Goal: Information Seeking & Learning: Learn about a topic

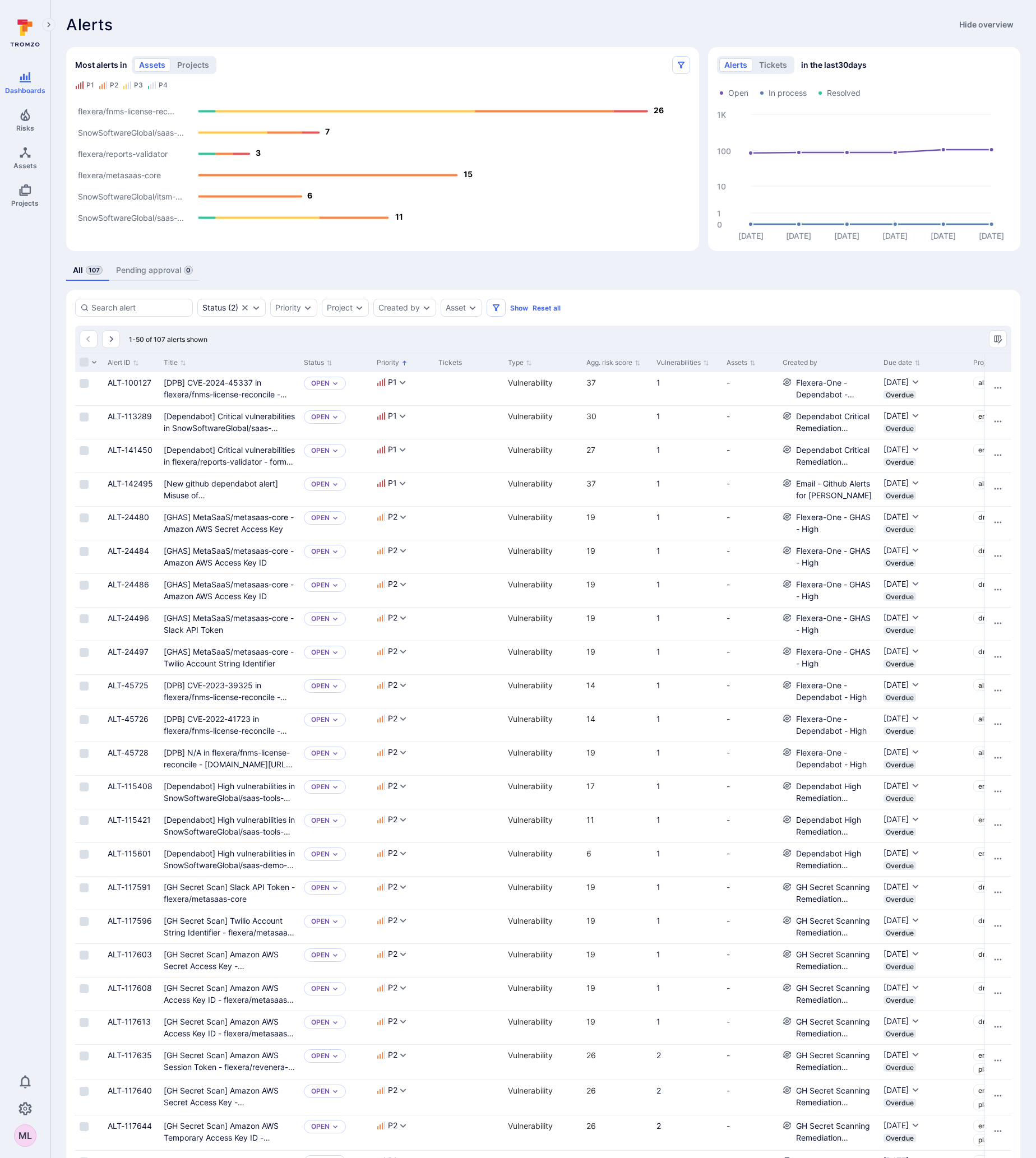
click at [286, 14] on div "Alerts Hide overview Most alerts in assets projects P1 P2 P3 P4 SnowSoftwareGlo…" at bounding box center [543, 1052] width 985 height 2106
click at [113, 111] on text "flexera/fnms-license-rec..." at bounding box center [125, 111] width 96 height 9
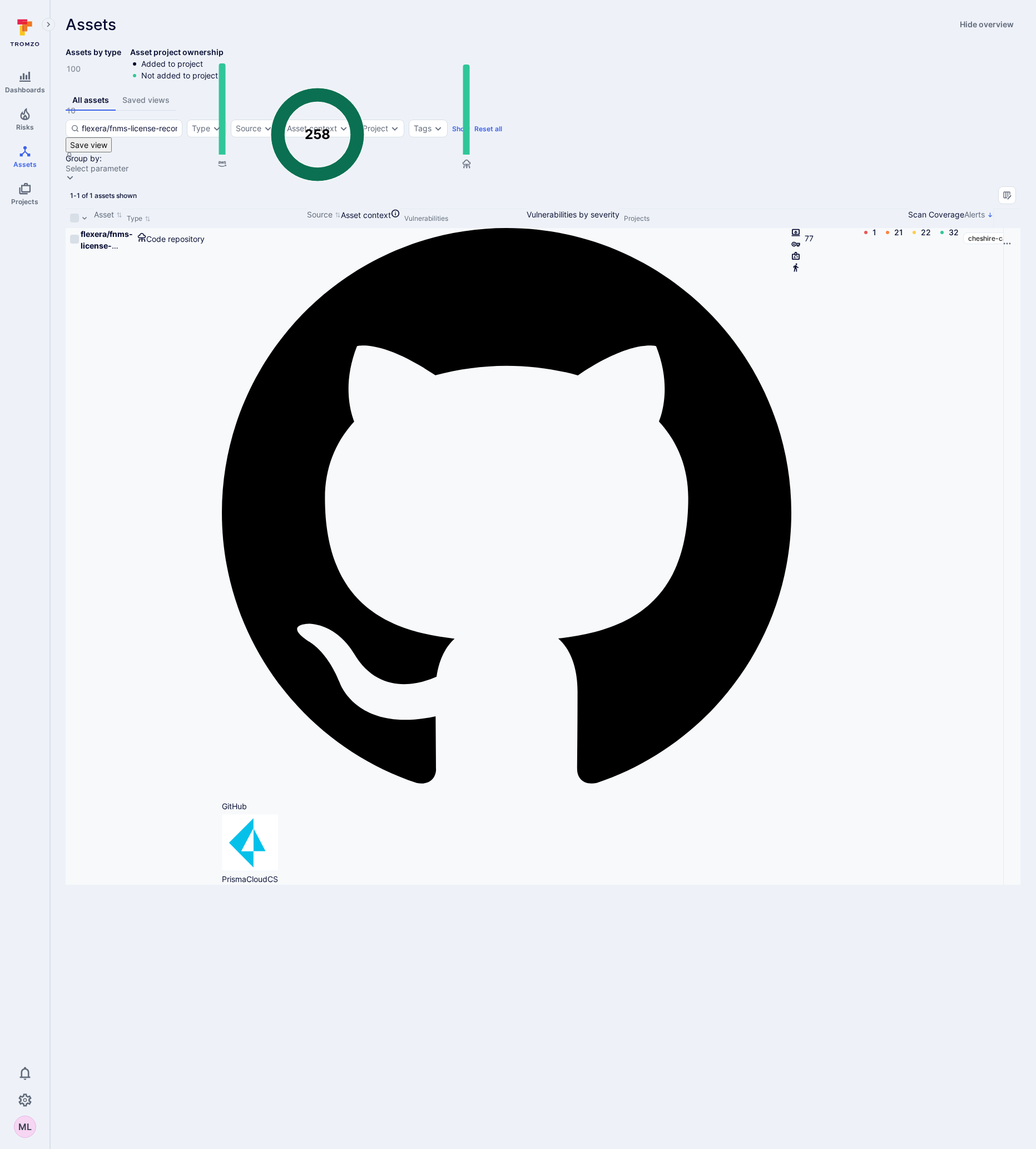
click at [134, 251] on div "flexera/fnms-license-reconcile" at bounding box center [107, 239] width 53 height 23
click at [132, 262] on b "flexera/fnms-license-reconcile" at bounding box center [107, 246] width 52 height 33
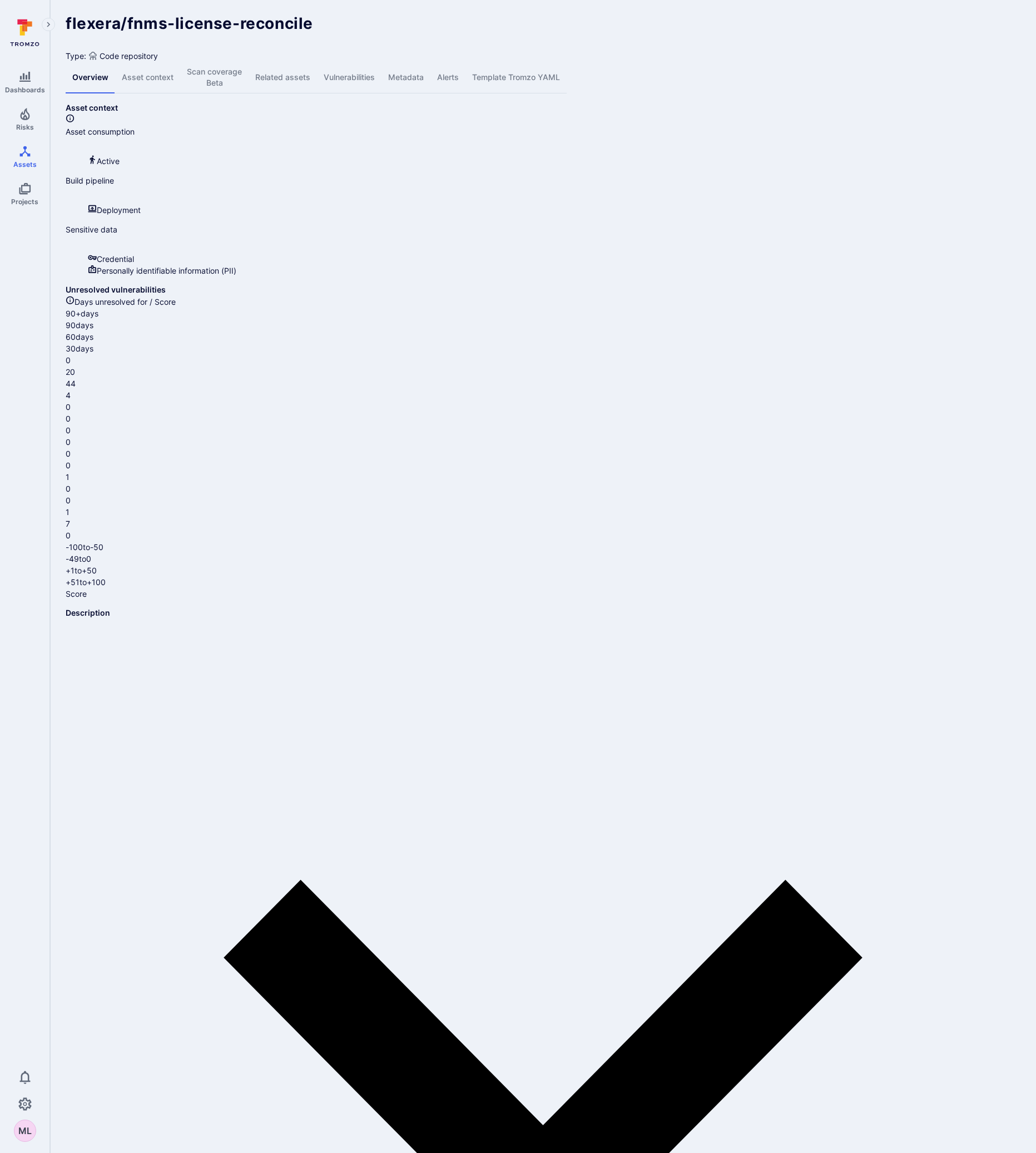
click at [405, 687] on body "Dashboards Risks Assets Projects 0 ML Assets Assets Pull requests flexera/fnms-…" at bounding box center [518, 576] width 1036 height 1153
drag, startPoint x: 362, startPoint y: 73, endPoint x: 356, endPoint y: 515, distance: 442.0
click at [362, 73] on link "Vulnerabilities" at bounding box center [349, 77] width 64 height 32
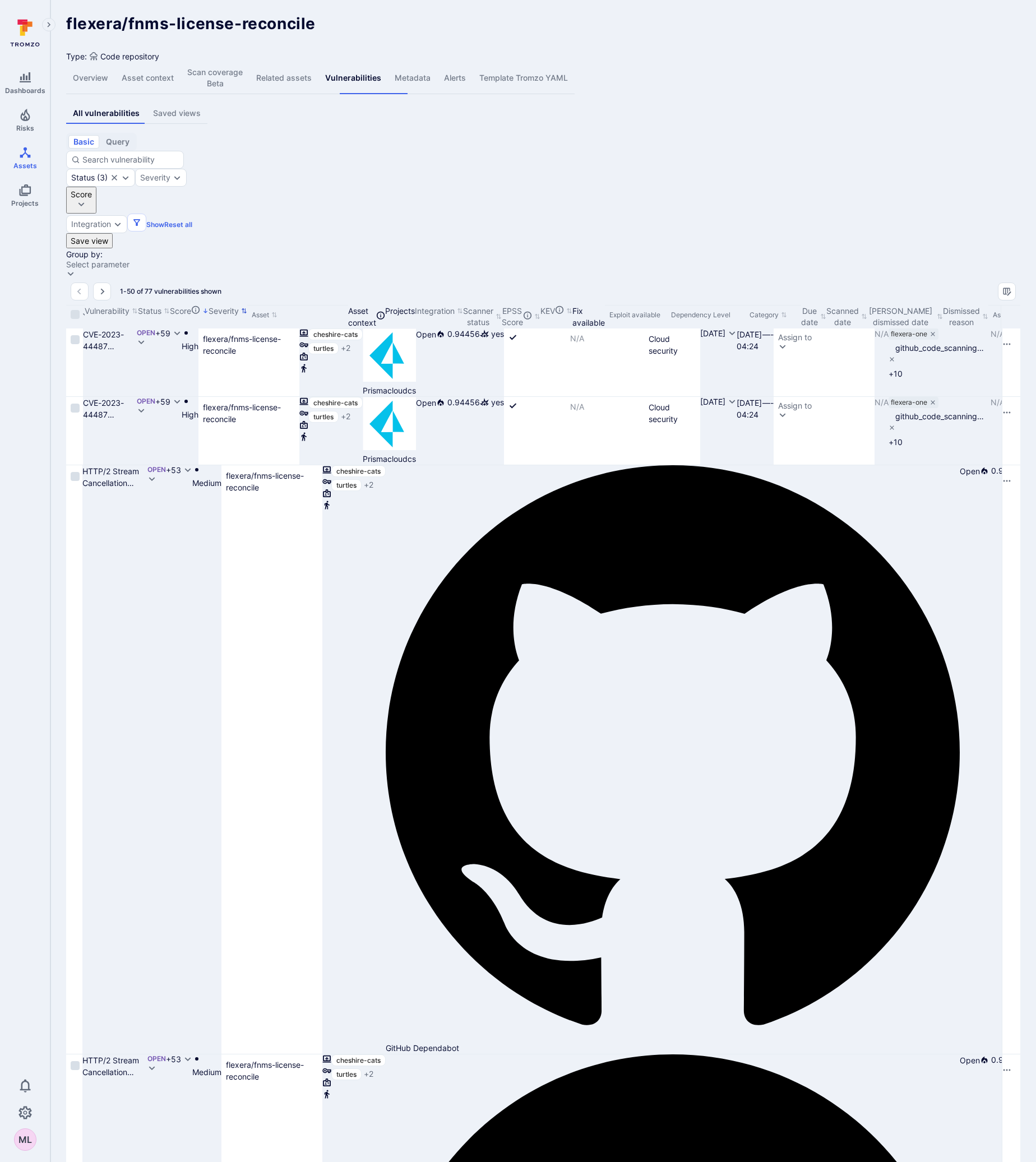
click at [247, 308] on icon "Sort by Severity" at bounding box center [244, 310] width 5 height 5
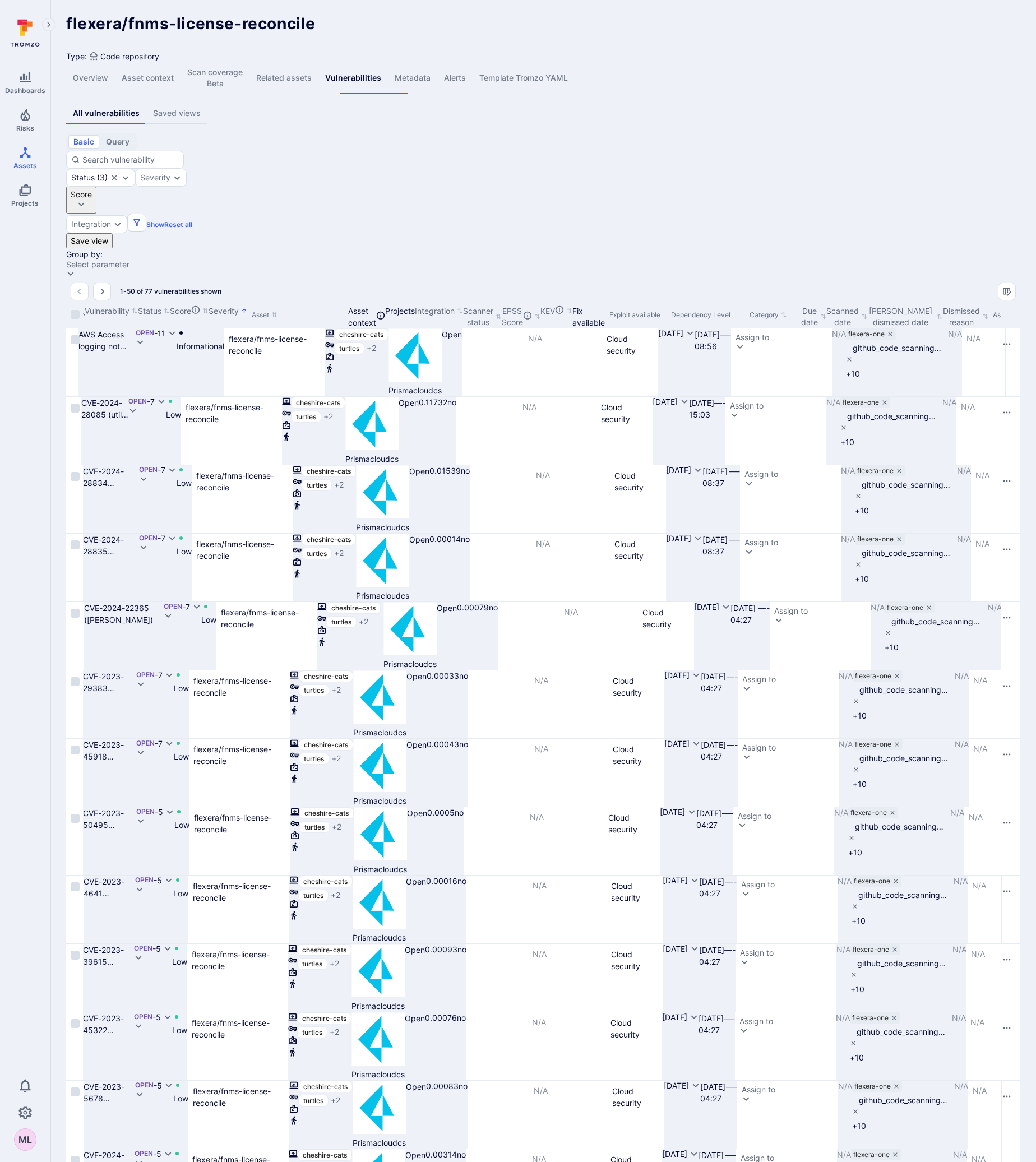
click at [247, 305] on p "Sorted by: Low first" at bounding box center [244, 311] width 6 height 12
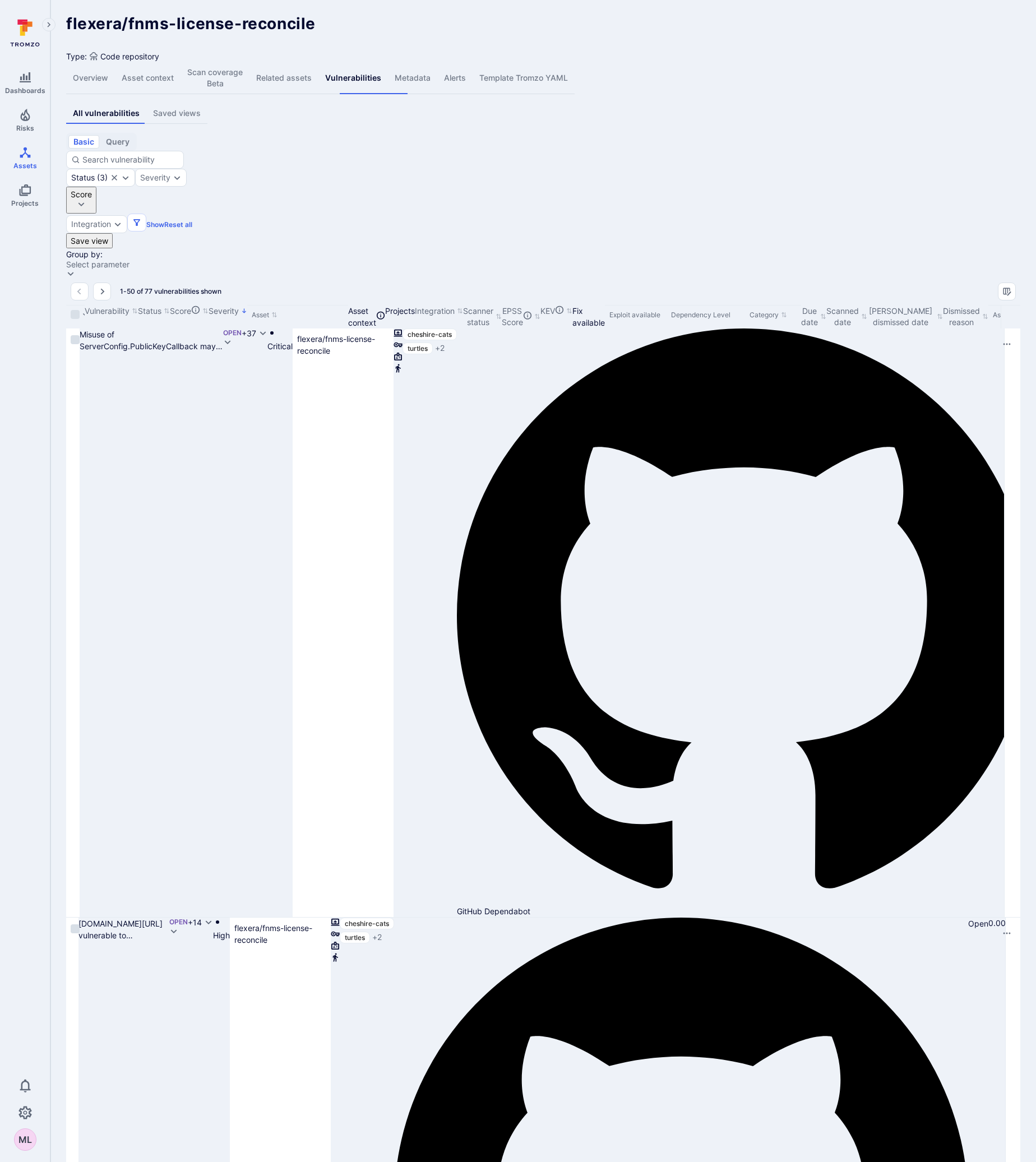
drag, startPoint x: 213, startPoint y: 222, endPoint x: 819, endPoint y: 190, distance: 606.8
click at [1017, 305] on div at bounding box center [1018, 317] width 1 height 24
click at [182, 173] on icon "Expand dropdown" at bounding box center [177, 178] width 9 height 9
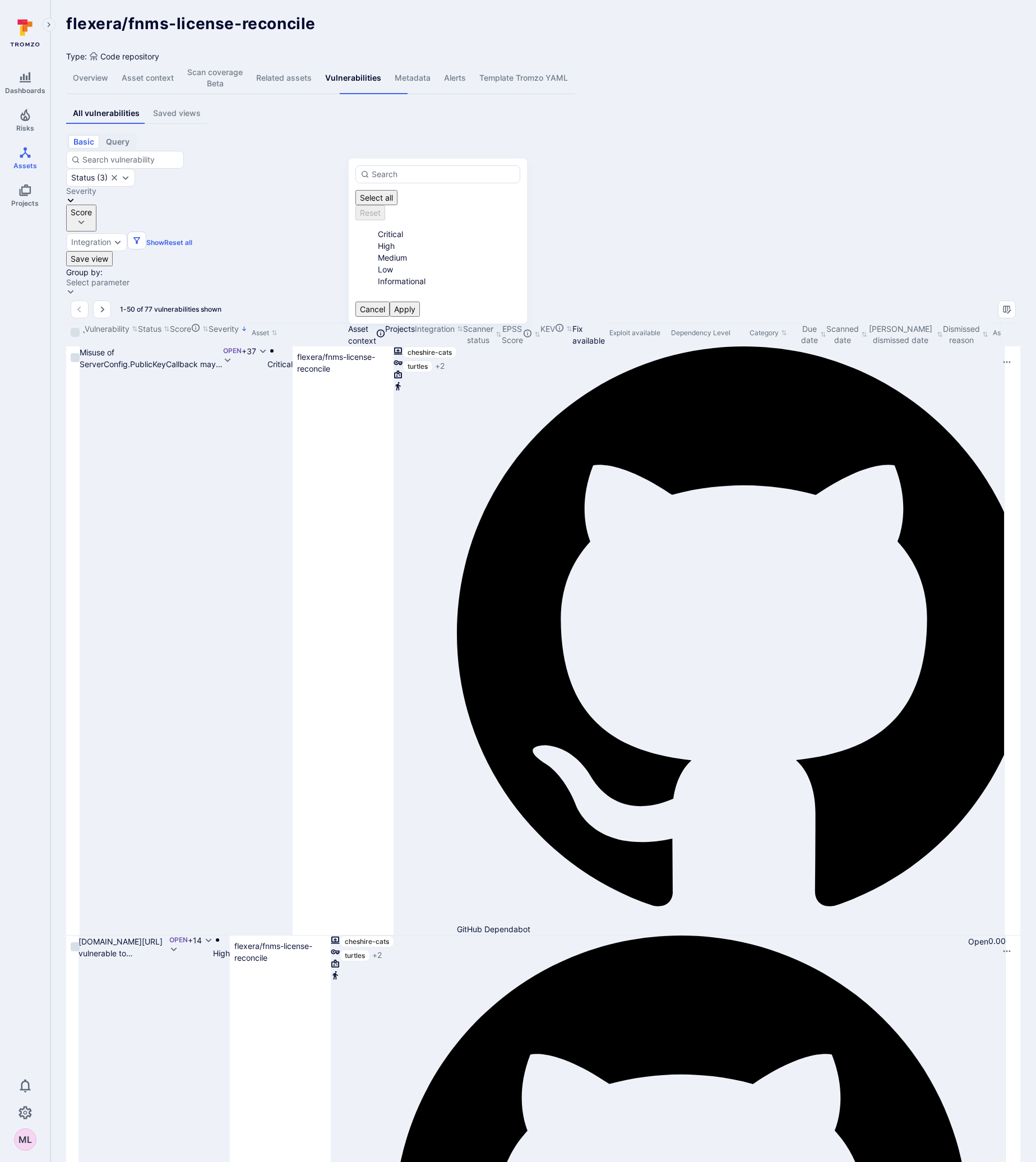
click at [418, 122] on div "All vulnerabilities Saved views" at bounding box center [543, 113] width 954 height 21
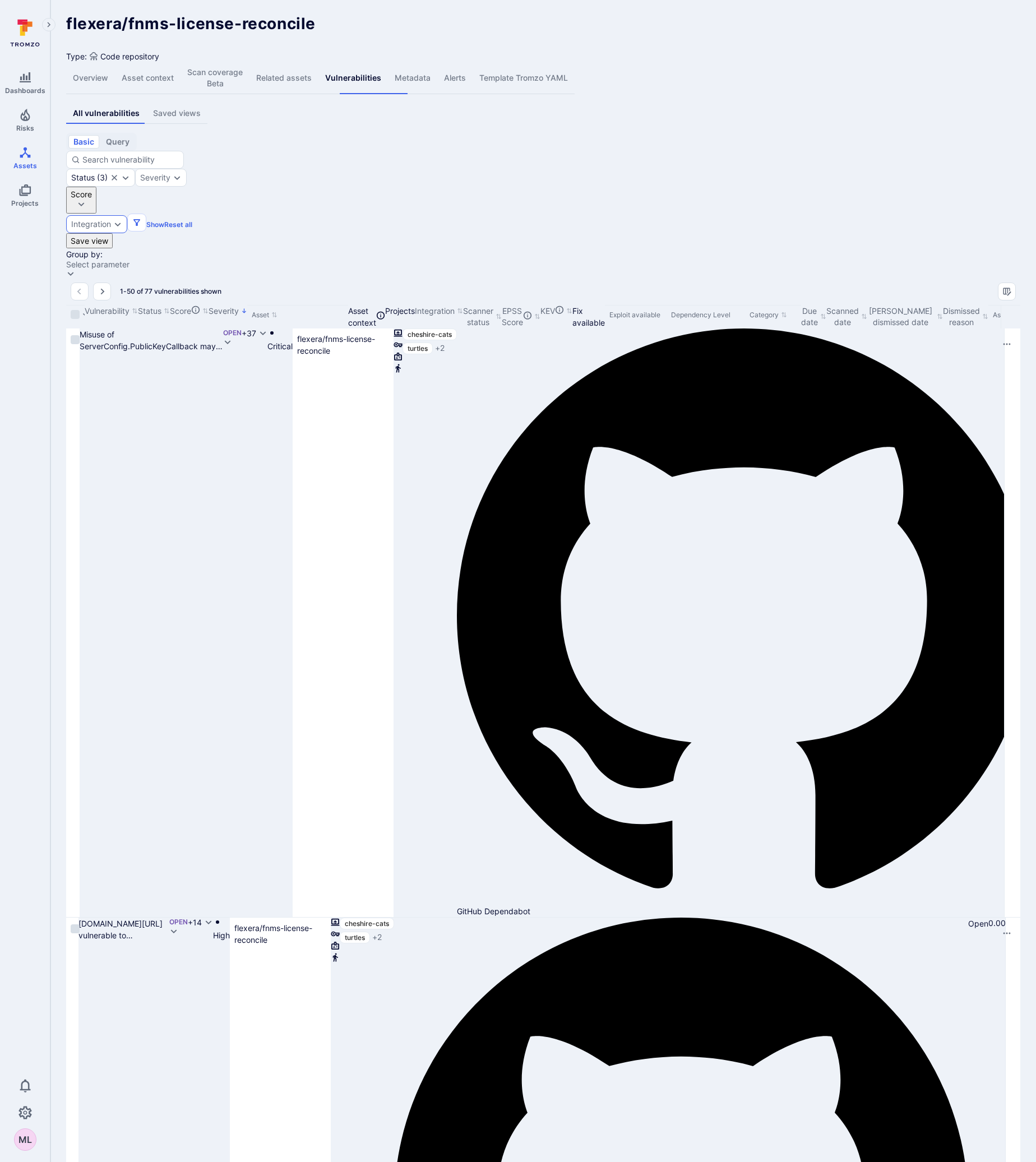
click at [122, 220] on icon "Expand dropdown" at bounding box center [118, 224] width 9 height 9
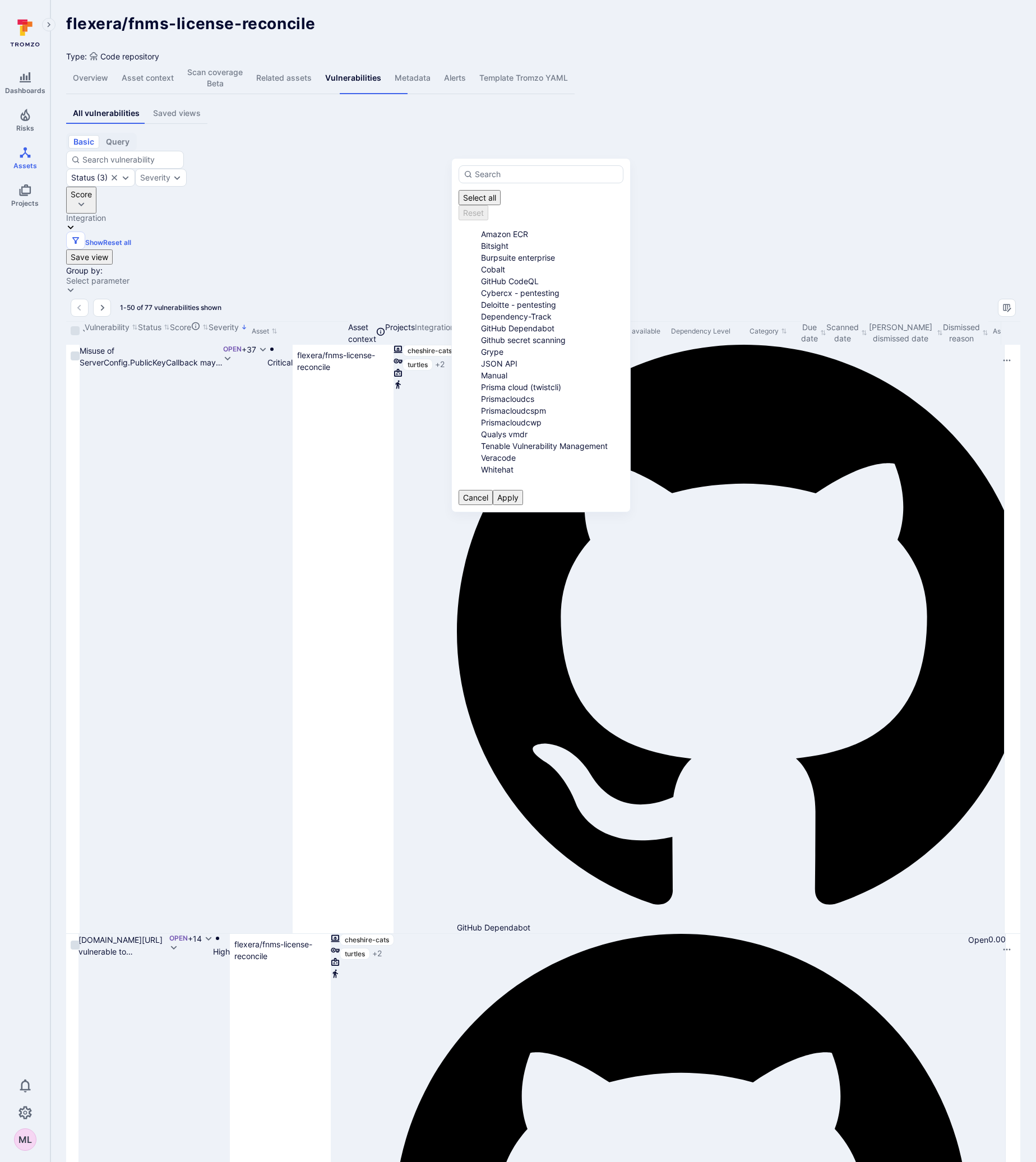
click at [481, 334] on li "GitHub Dependabot" at bounding box center [552, 328] width 143 height 12
click at [523, 490] on button "Apply" at bounding box center [508, 497] width 30 height 15
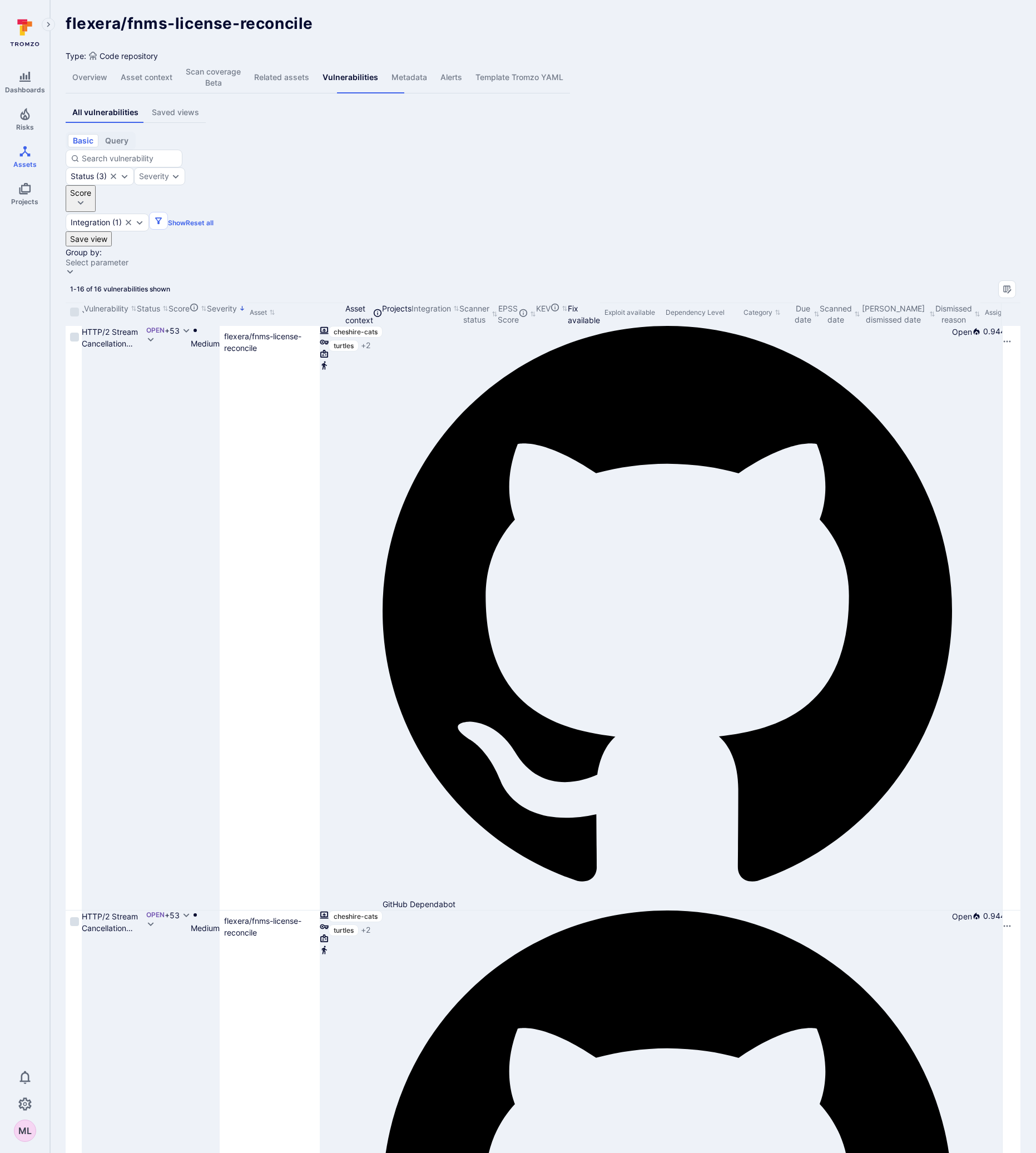
click at [246, 303] on button "Severity" at bounding box center [226, 309] width 38 height 12
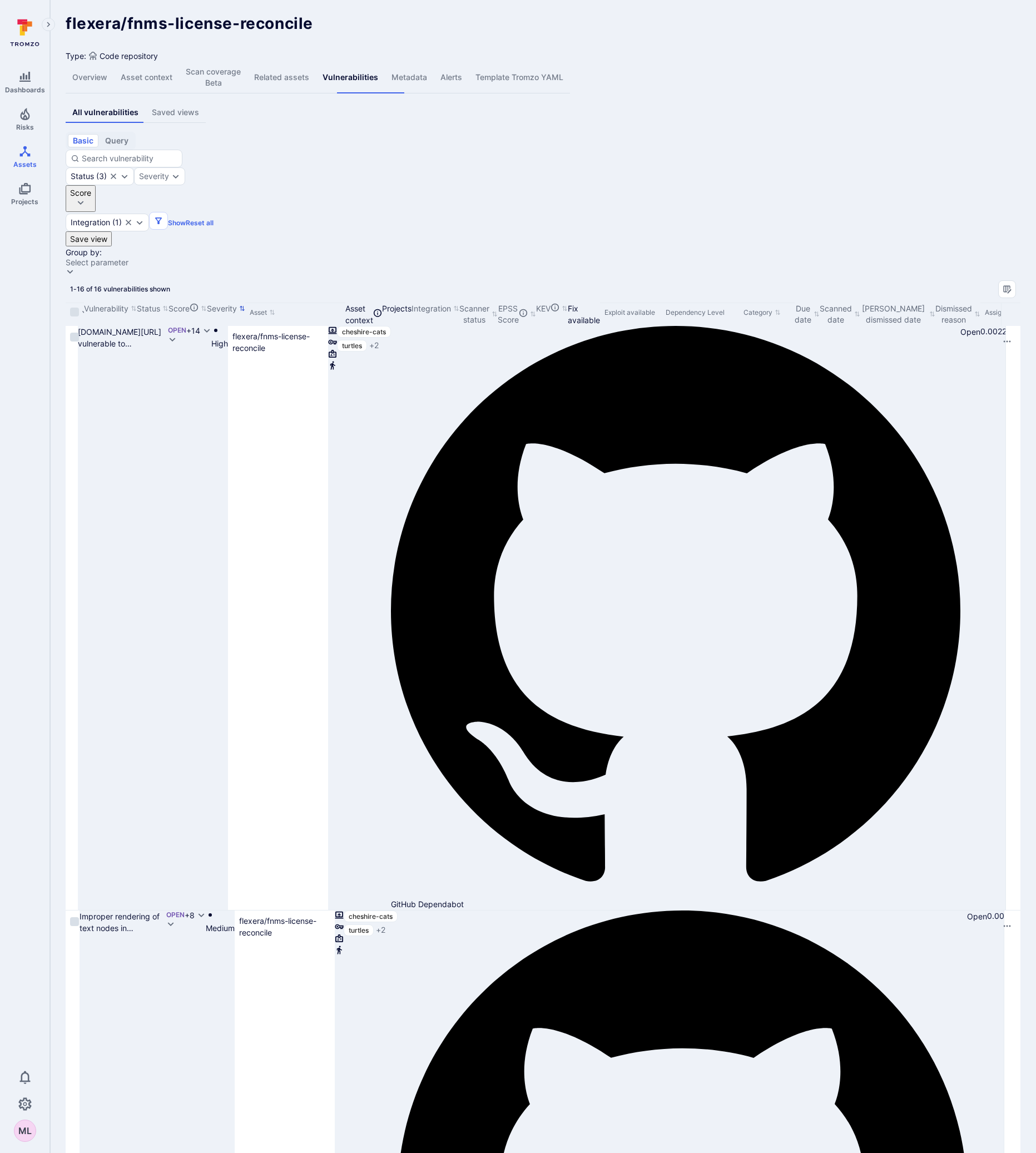
click at [246, 303] on button "Severity" at bounding box center [226, 309] width 38 height 12
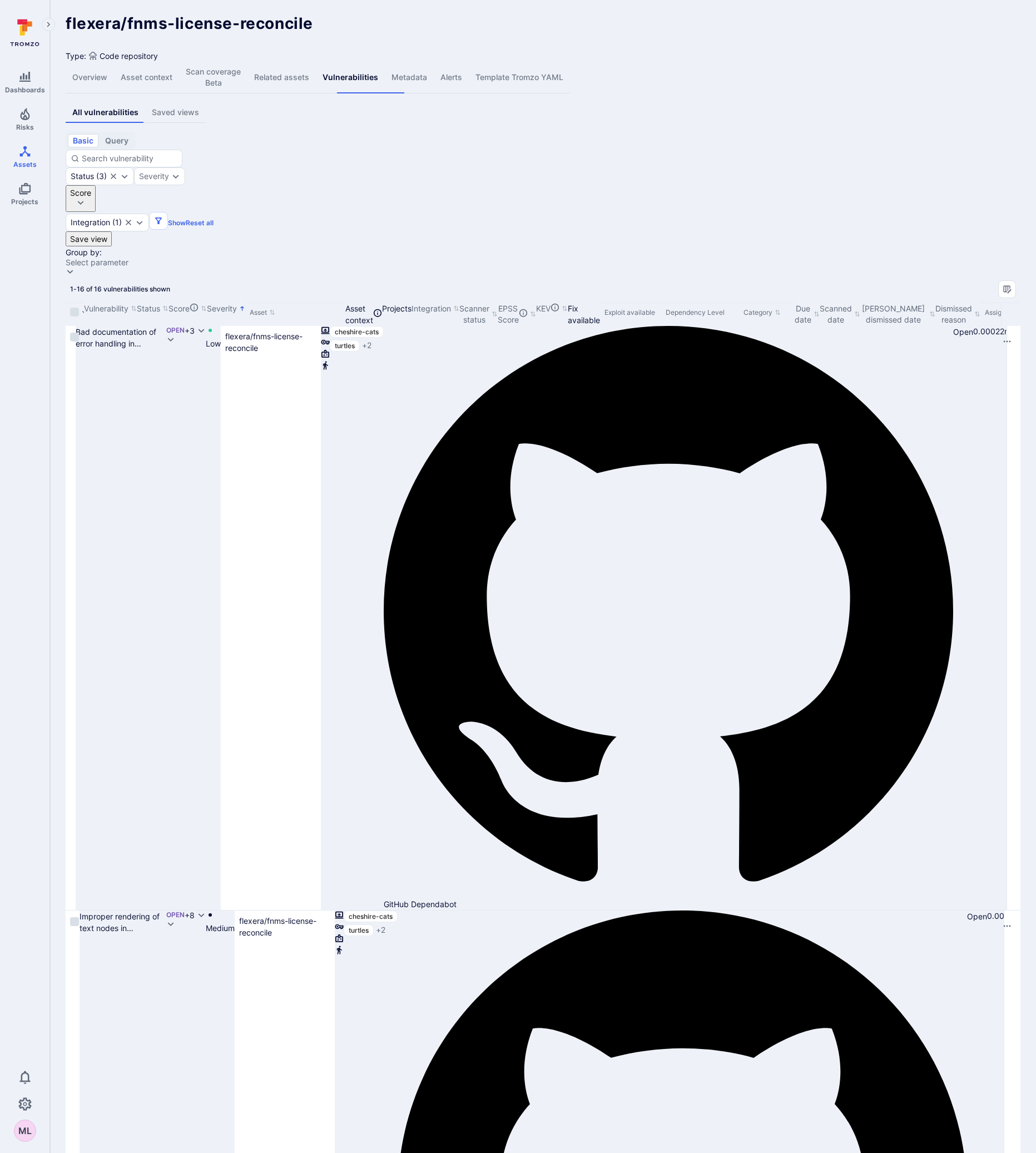
click at [246, 303] on button "Severity" at bounding box center [226, 309] width 38 height 12
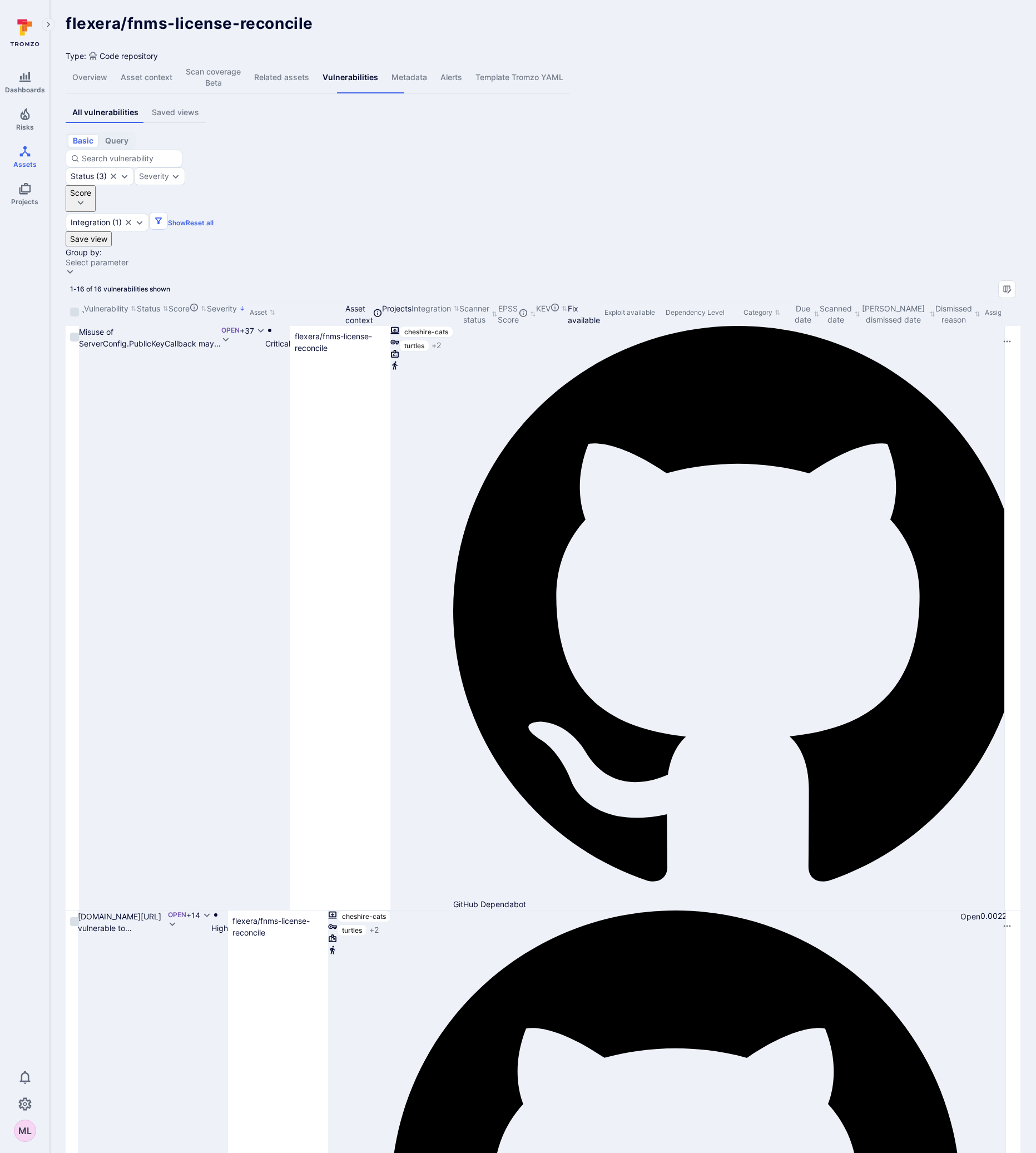
drag, startPoint x: 260, startPoint y: 219, endPoint x: 337, endPoint y: 199, distance: 79.6
click at [1018, 303] on div at bounding box center [1019, 314] width 1 height 23
click at [339, 886] on body "Dashboards Risks Assets Projects 0 ML Assets Assets Pull requests flexera/fnms-…" at bounding box center [518, 576] width 1036 height 1153
click at [355, 872] on body "Dashboards Risks Assets Projects 0 ML Assets Assets Pull requests flexera/fnms-…" at bounding box center [518, 576] width 1036 height 1153
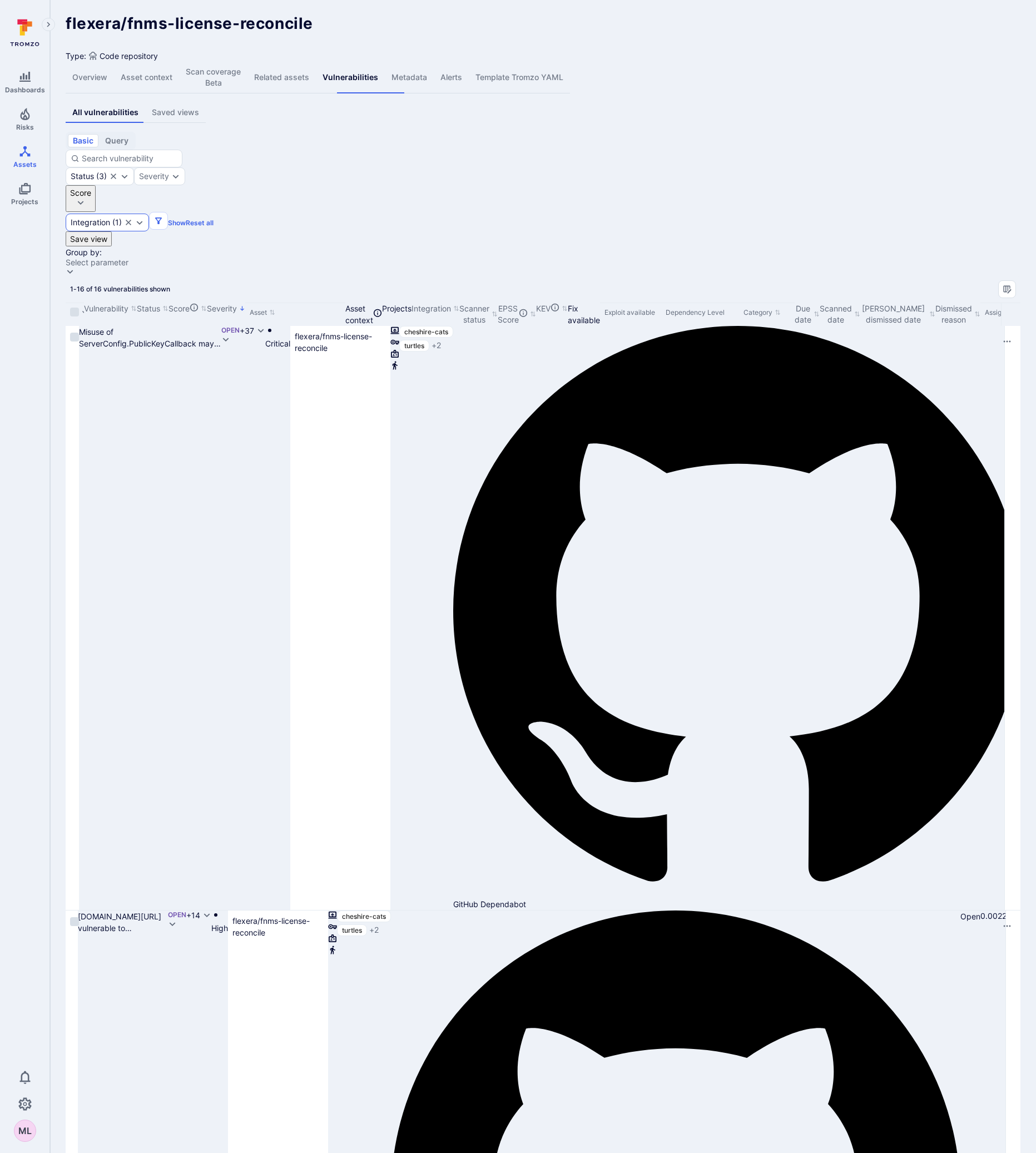
click at [132, 219] on icon "Clear selection" at bounding box center [129, 222] width 6 height 6
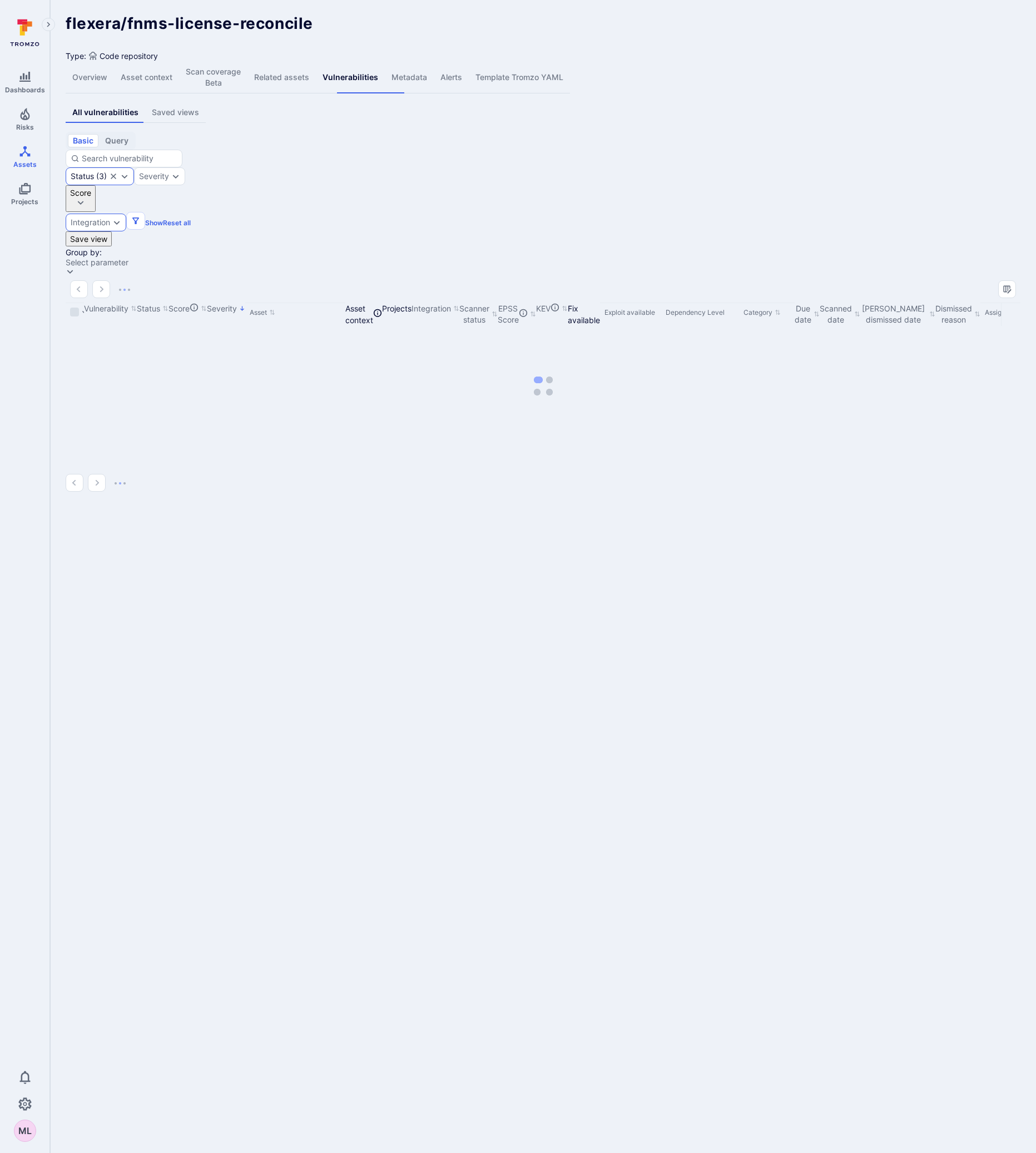
click at [129, 172] on icon "Expand dropdown" at bounding box center [125, 176] width 9 height 9
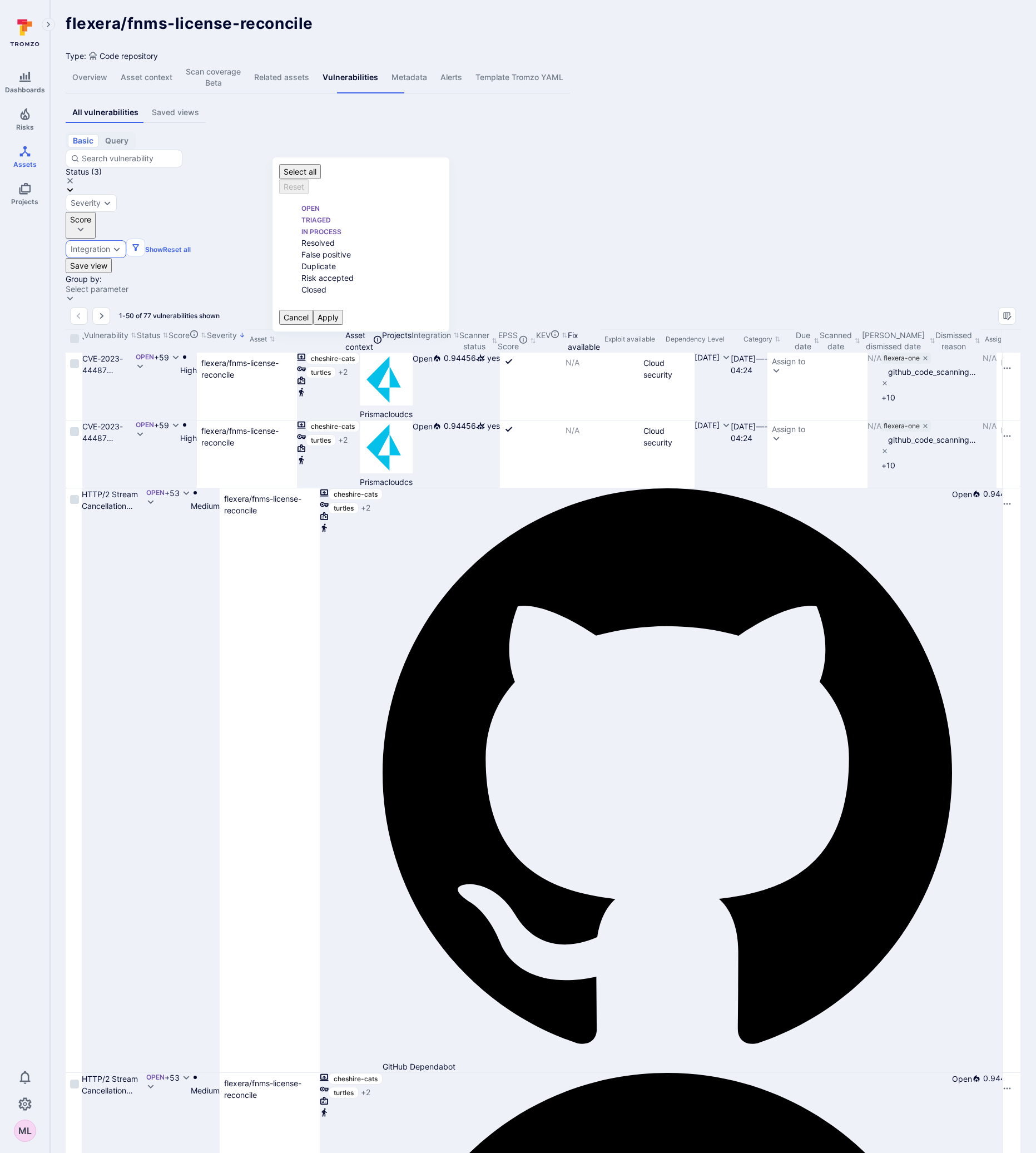
click at [74, 185] on icon "Expand dropdown" at bounding box center [70, 190] width 9 height 9
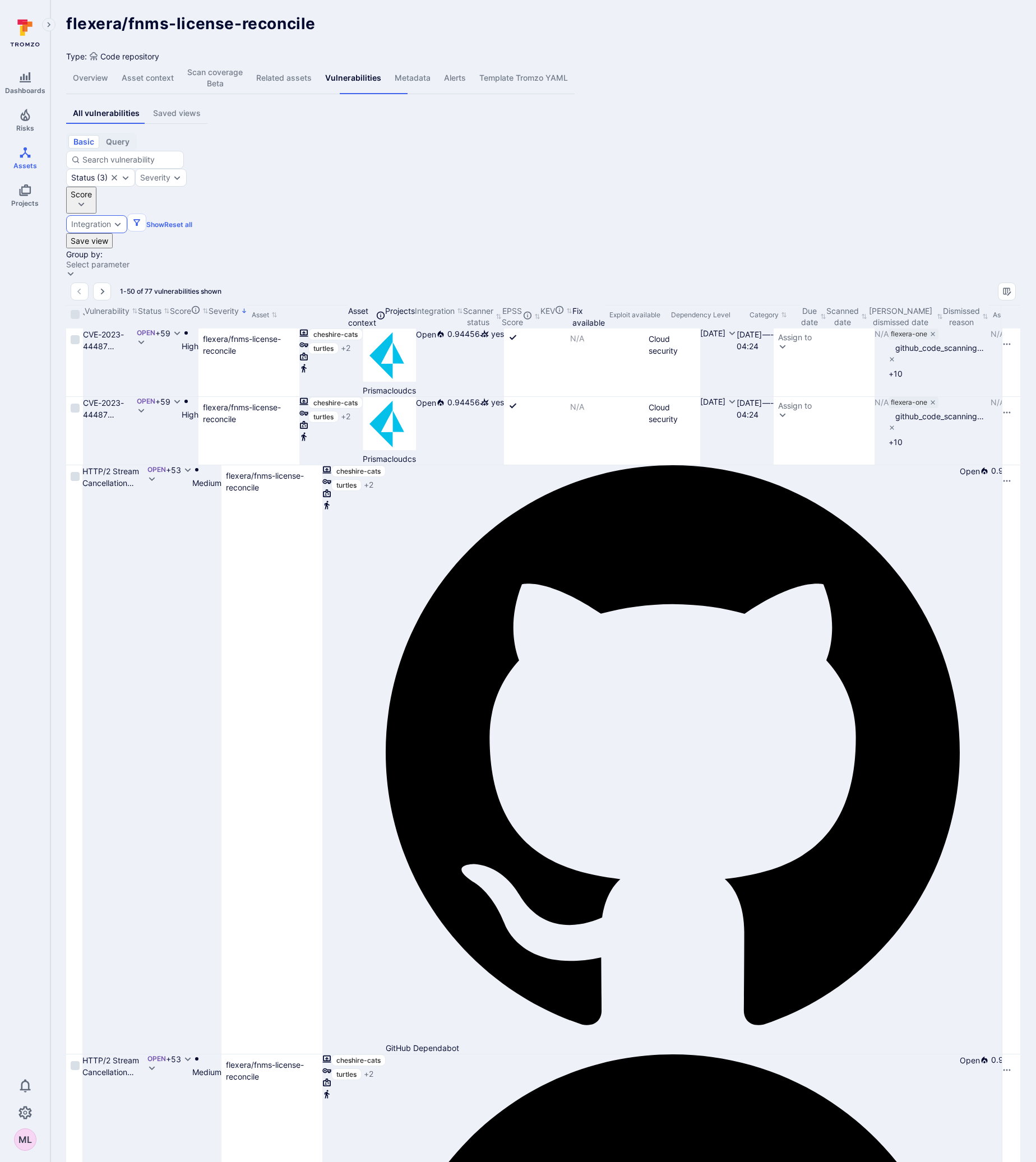
click at [122, 220] on icon "Expand dropdown" at bounding box center [118, 224] width 9 height 9
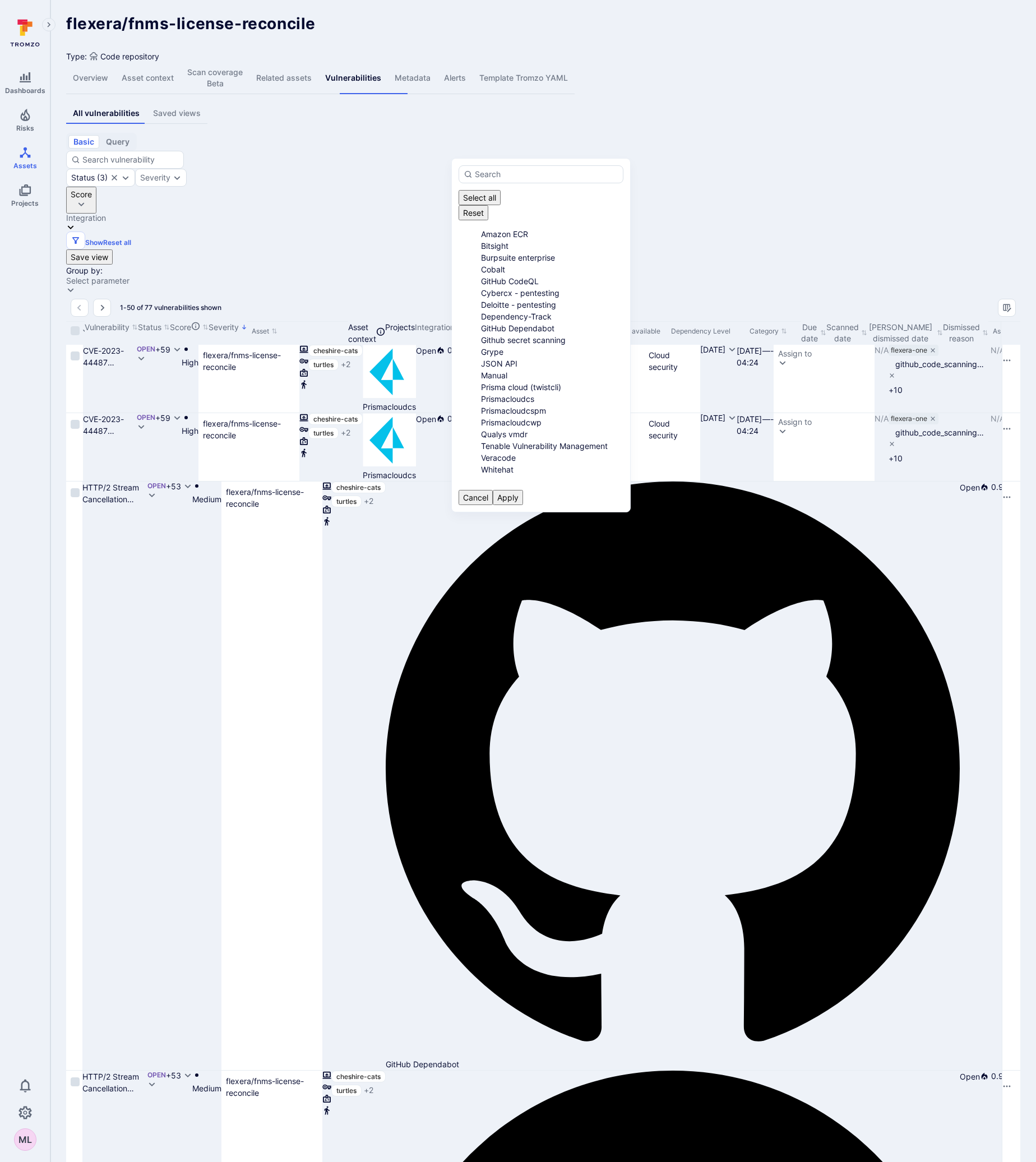
click at [481, 346] on li "Github secret scanning" at bounding box center [552, 340] width 143 height 12
click at [523, 490] on button "Apply" at bounding box center [508, 497] width 30 height 15
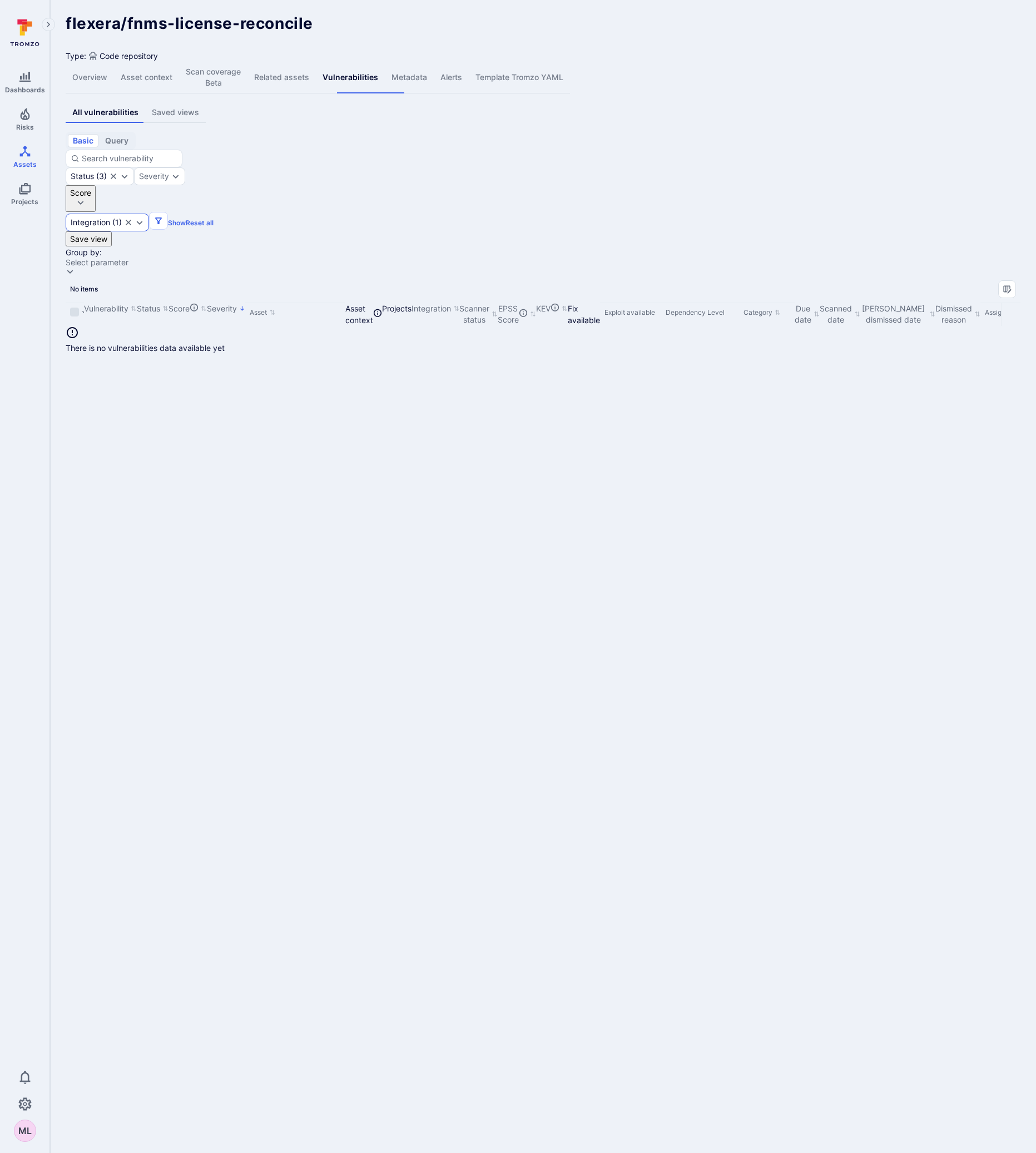
click at [149, 214] on div "Integration ( 1 )" at bounding box center [108, 222] width 84 height 18
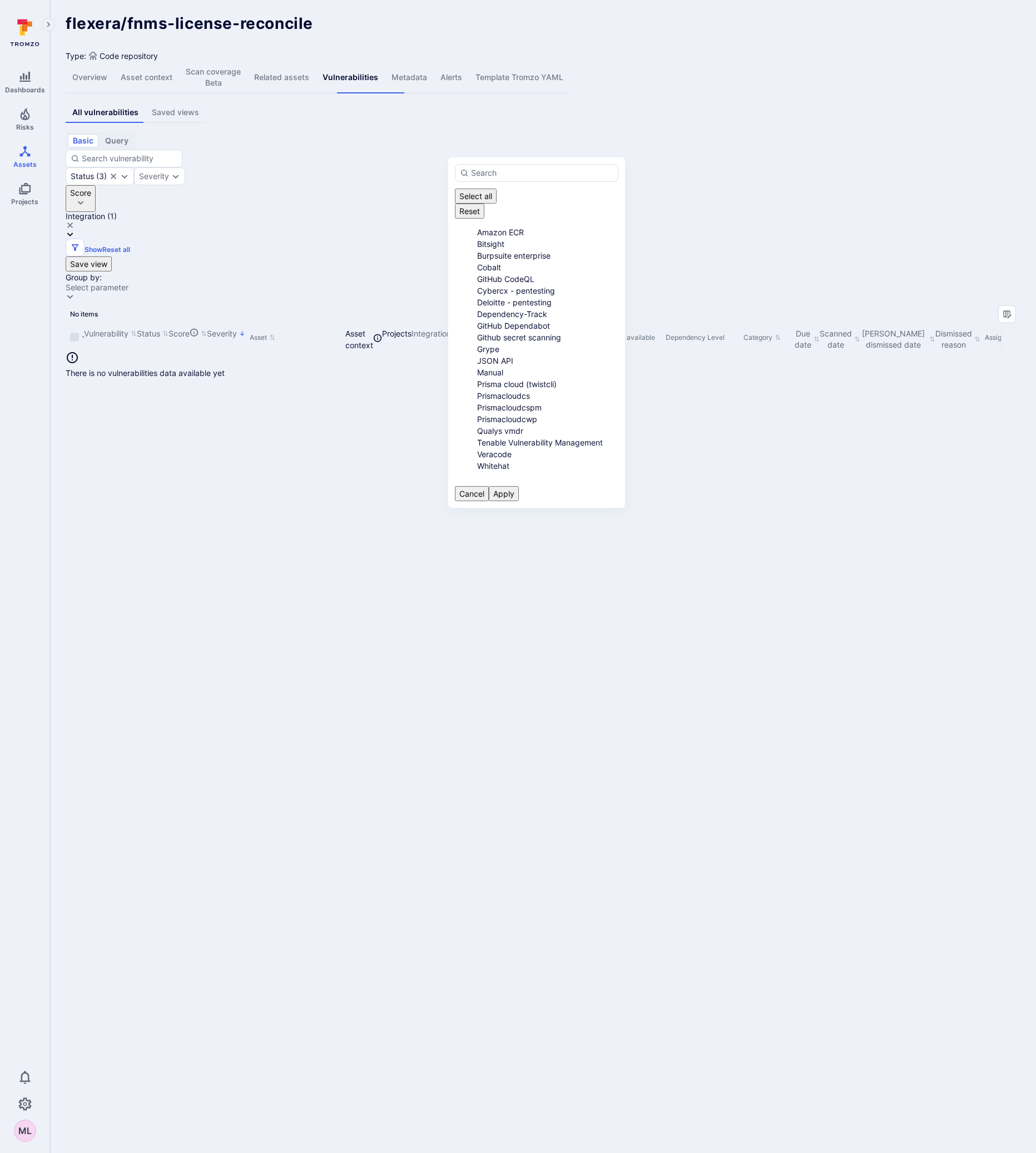
click at [477, 343] on li "Github secret scanning" at bounding box center [548, 337] width 142 height 12
click at [477, 277] on li "GitHub CodeQL" at bounding box center [548, 279] width 142 height 12
click at [519, 486] on button "Apply" at bounding box center [504, 493] width 30 height 15
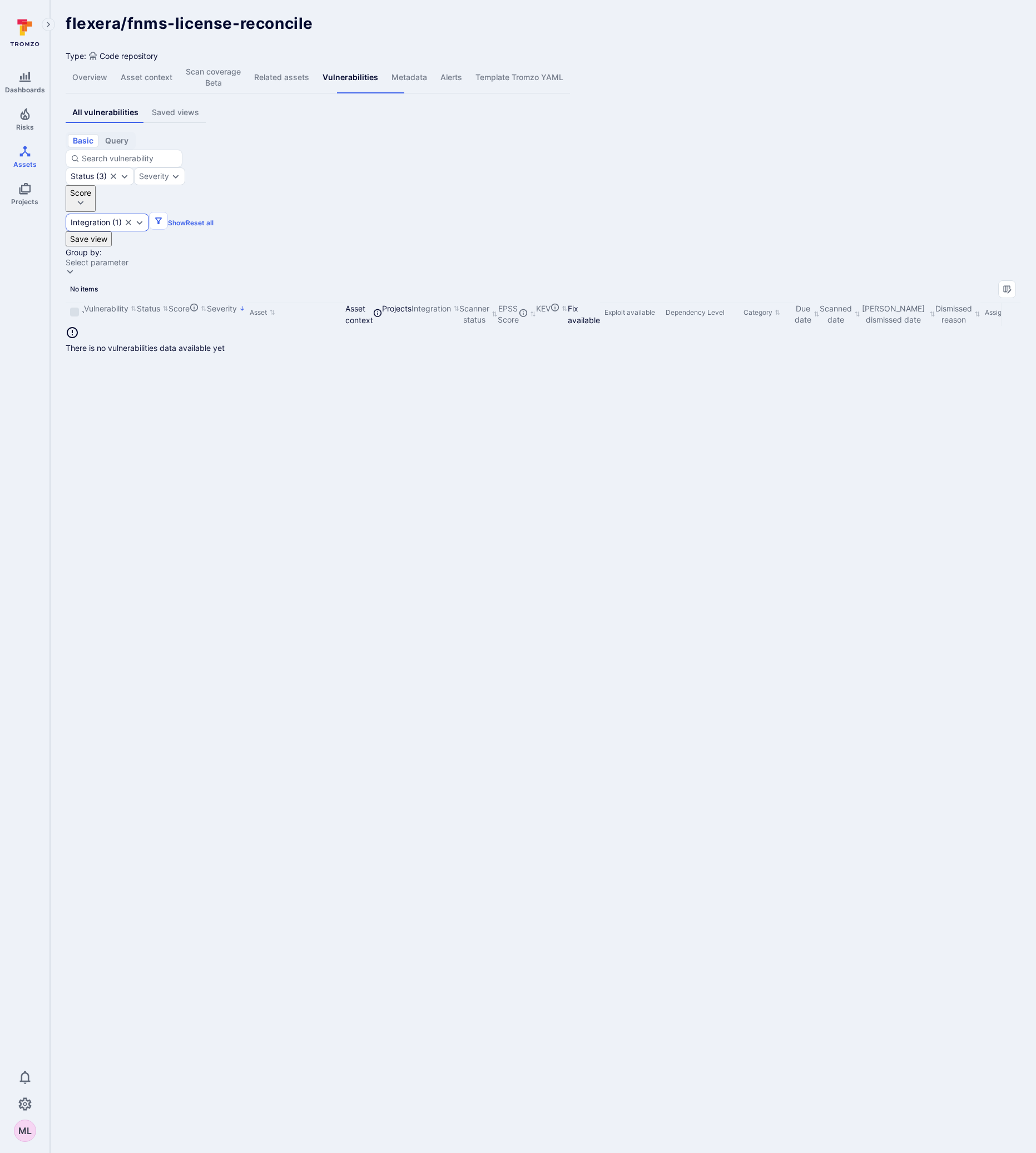
click at [133, 218] on icon "Clear selection" at bounding box center [128, 222] width 9 height 9
click at [120, 221] on icon "Expand dropdown" at bounding box center [117, 223] width 6 height 4
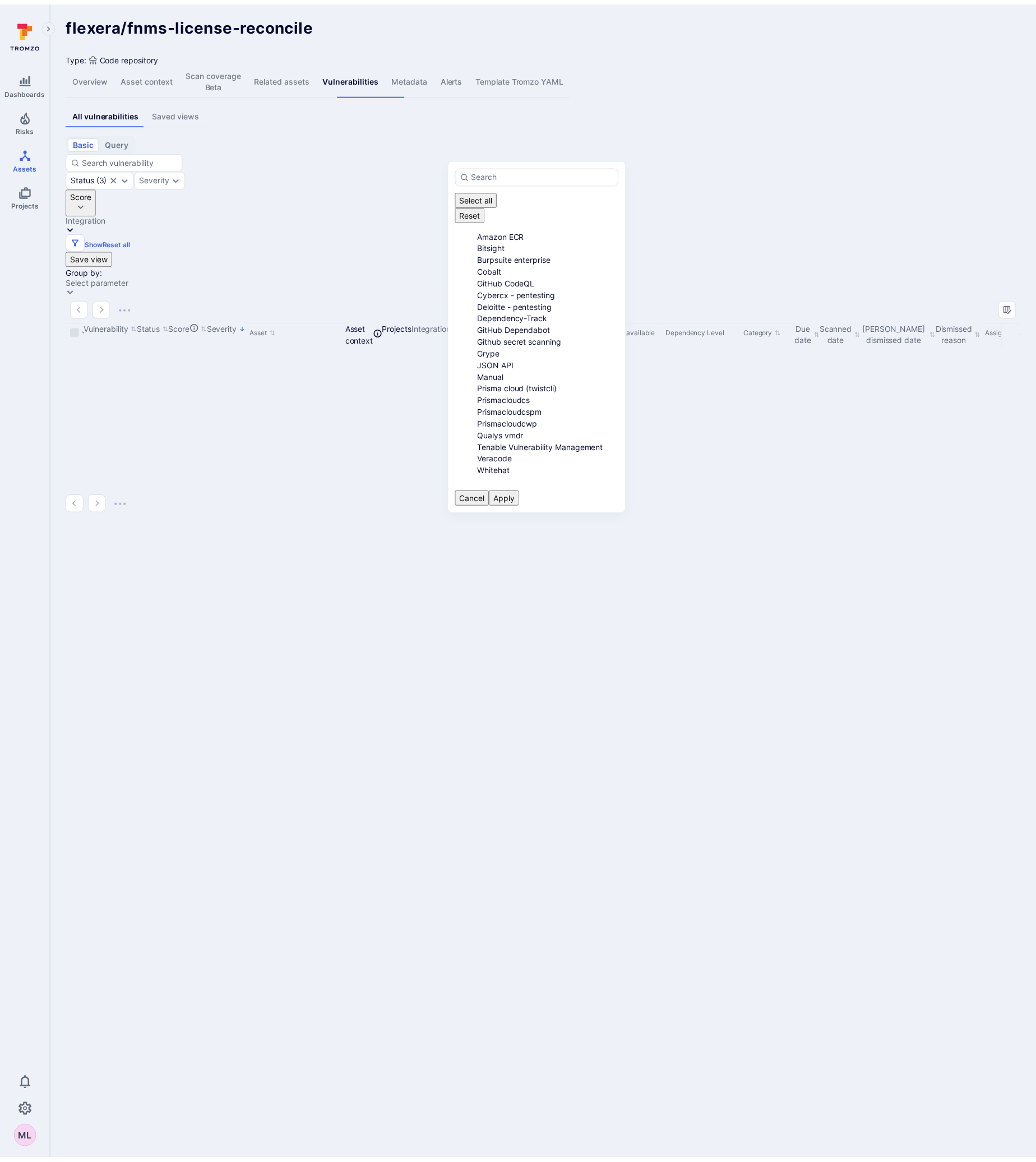
scroll to position [112, 0]
click at [481, 381] on li "Prisma cloud (twistcli)" at bounding box center [552, 387] width 143 height 12
click at [523, 490] on button "Apply" at bounding box center [508, 497] width 30 height 15
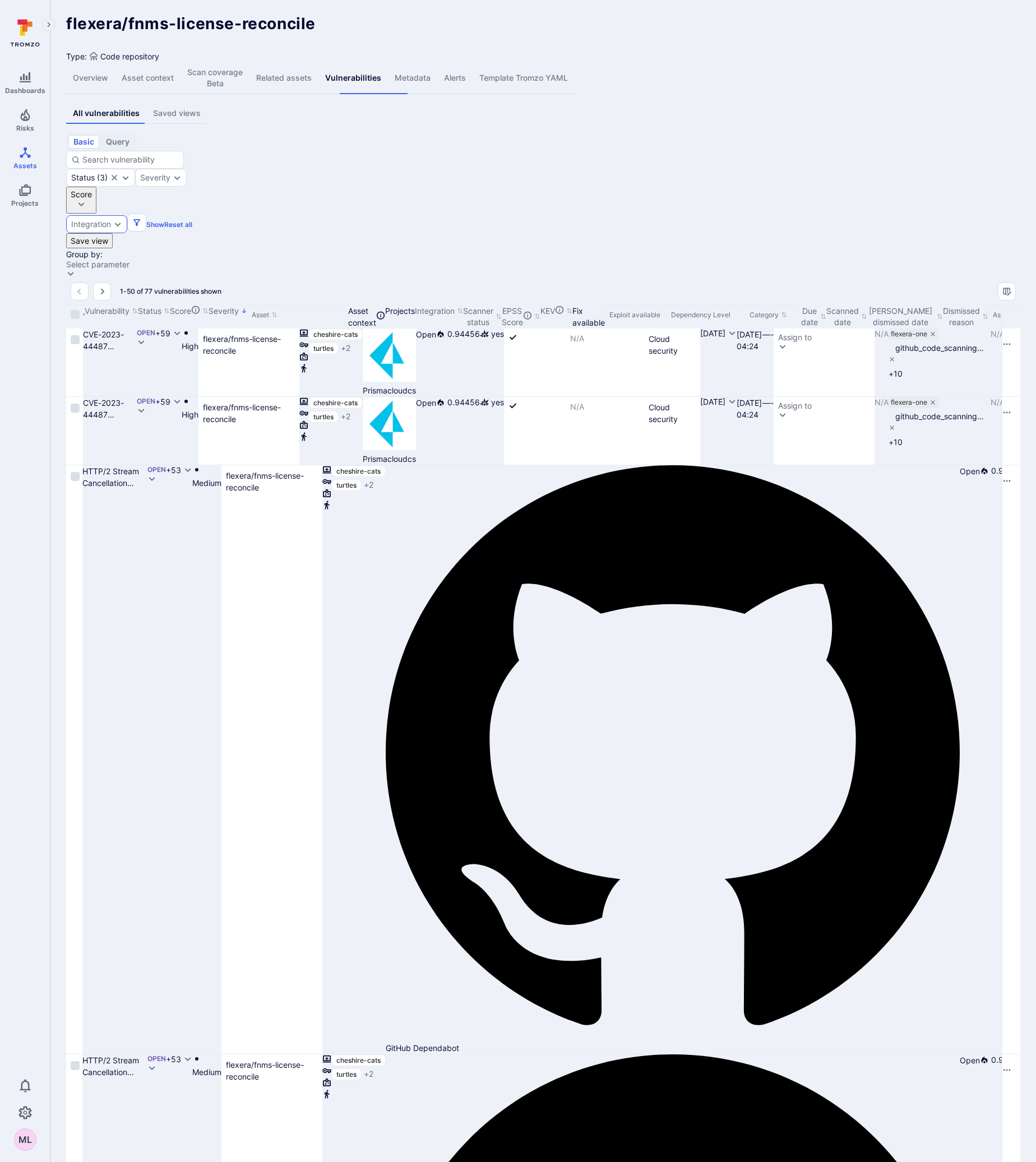
click at [122, 220] on icon "Expand dropdown" at bounding box center [118, 224] width 9 height 9
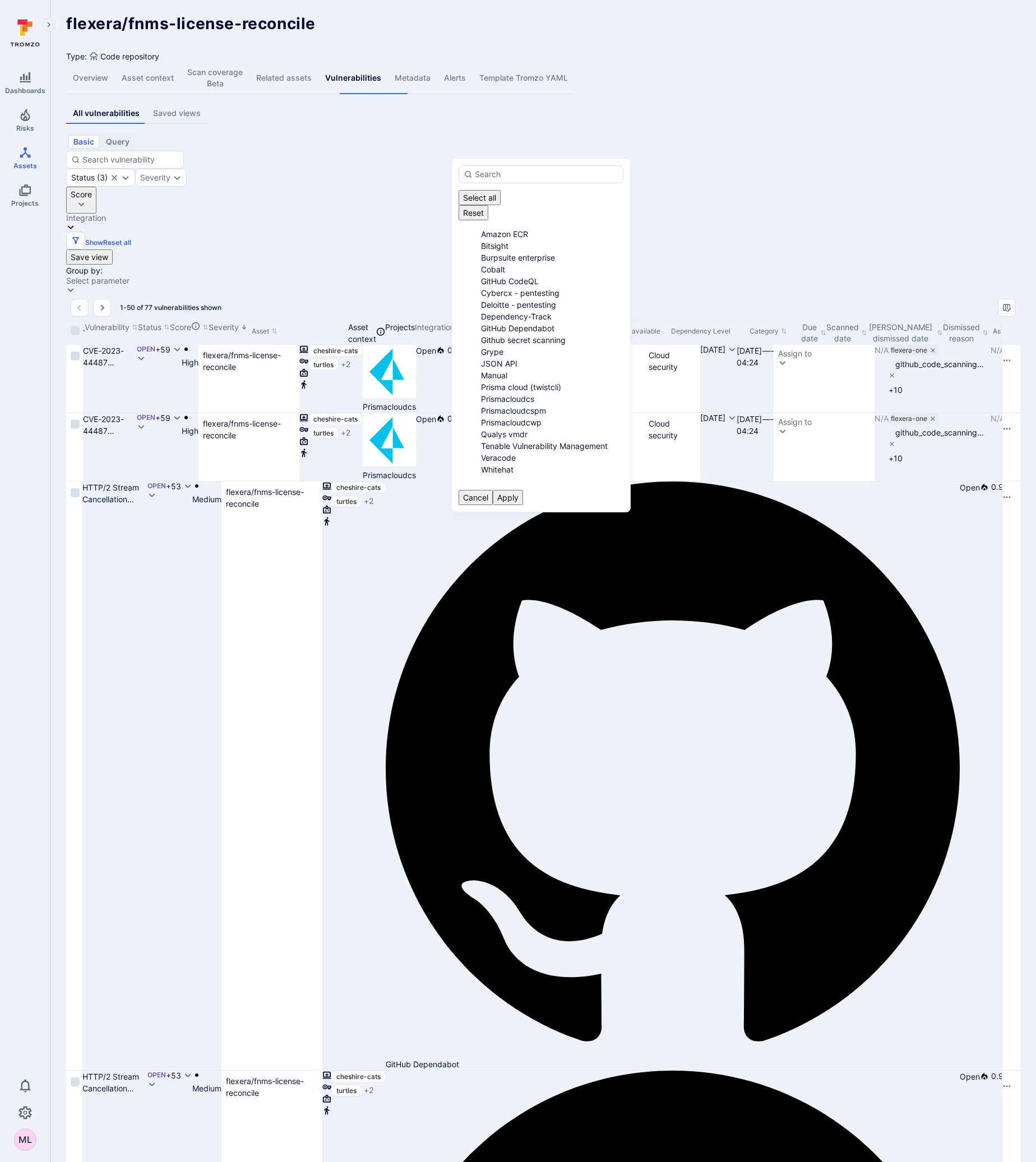
scroll to position [153, 0]
click at [481, 393] on li "Prismacloudcs" at bounding box center [552, 399] width 143 height 12
click at [523, 490] on button "Apply" at bounding box center [508, 497] width 30 height 15
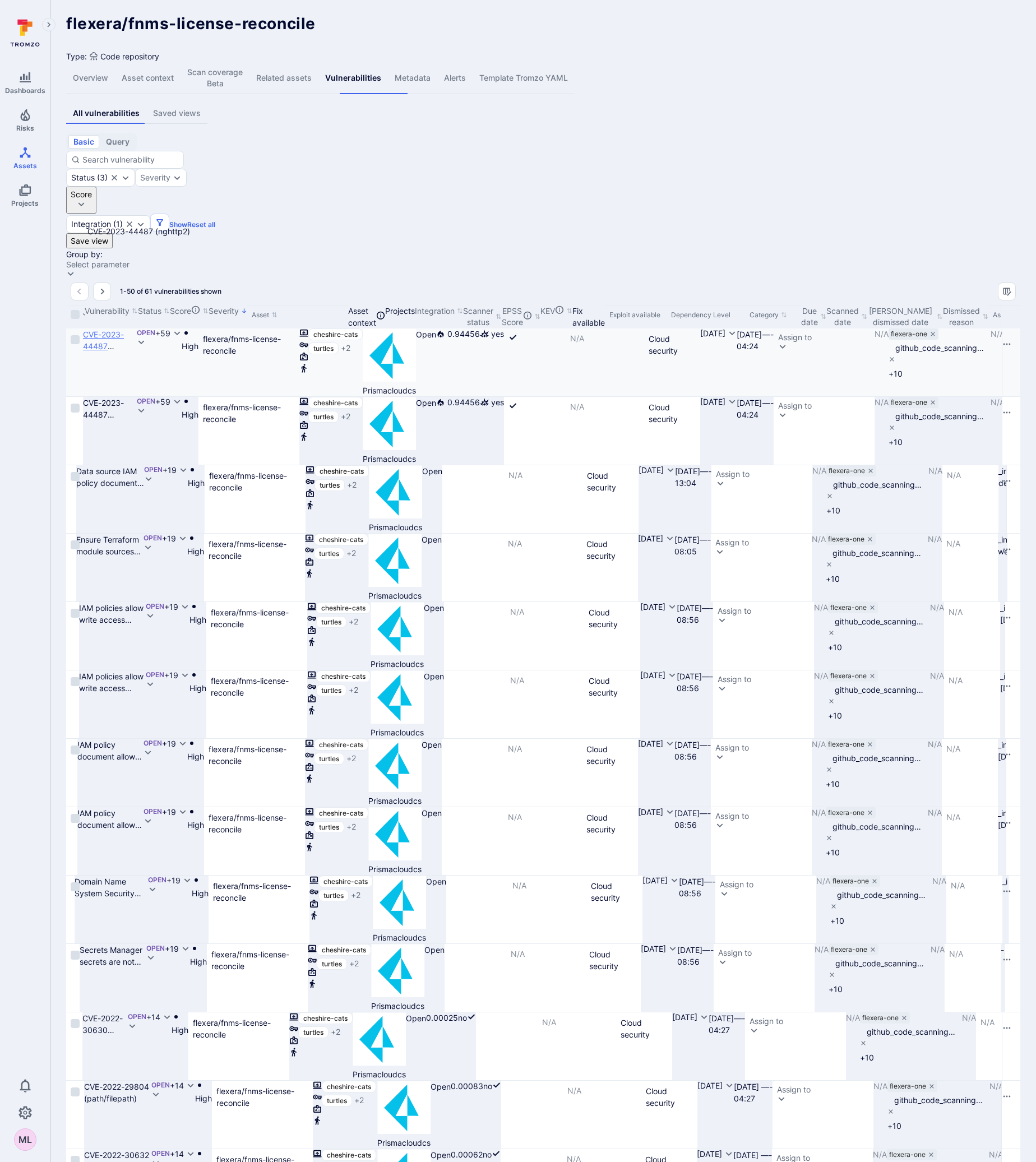
click at [124, 330] on link "CVE-2023-44487 (nghttp2)" at bounding box center [103, 346] width 41 height 33
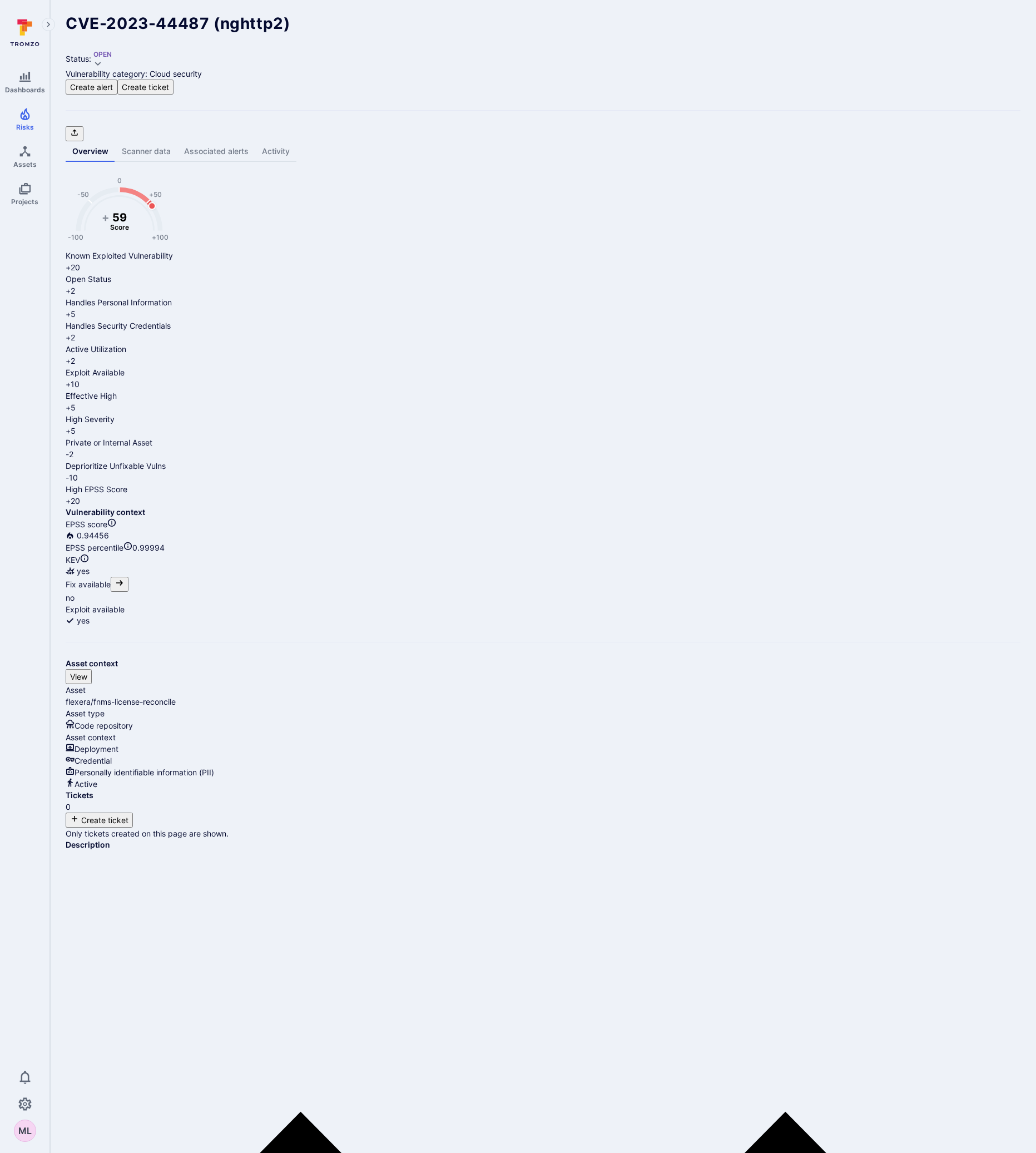
click at [143, 142] on link "Scanner data" at bounding box center [146, 151] width 62 height 21
drag, startPoint x: 367, startPoint y: 70, endPoint x: 370, endPoint y: 64, distance: 6.7
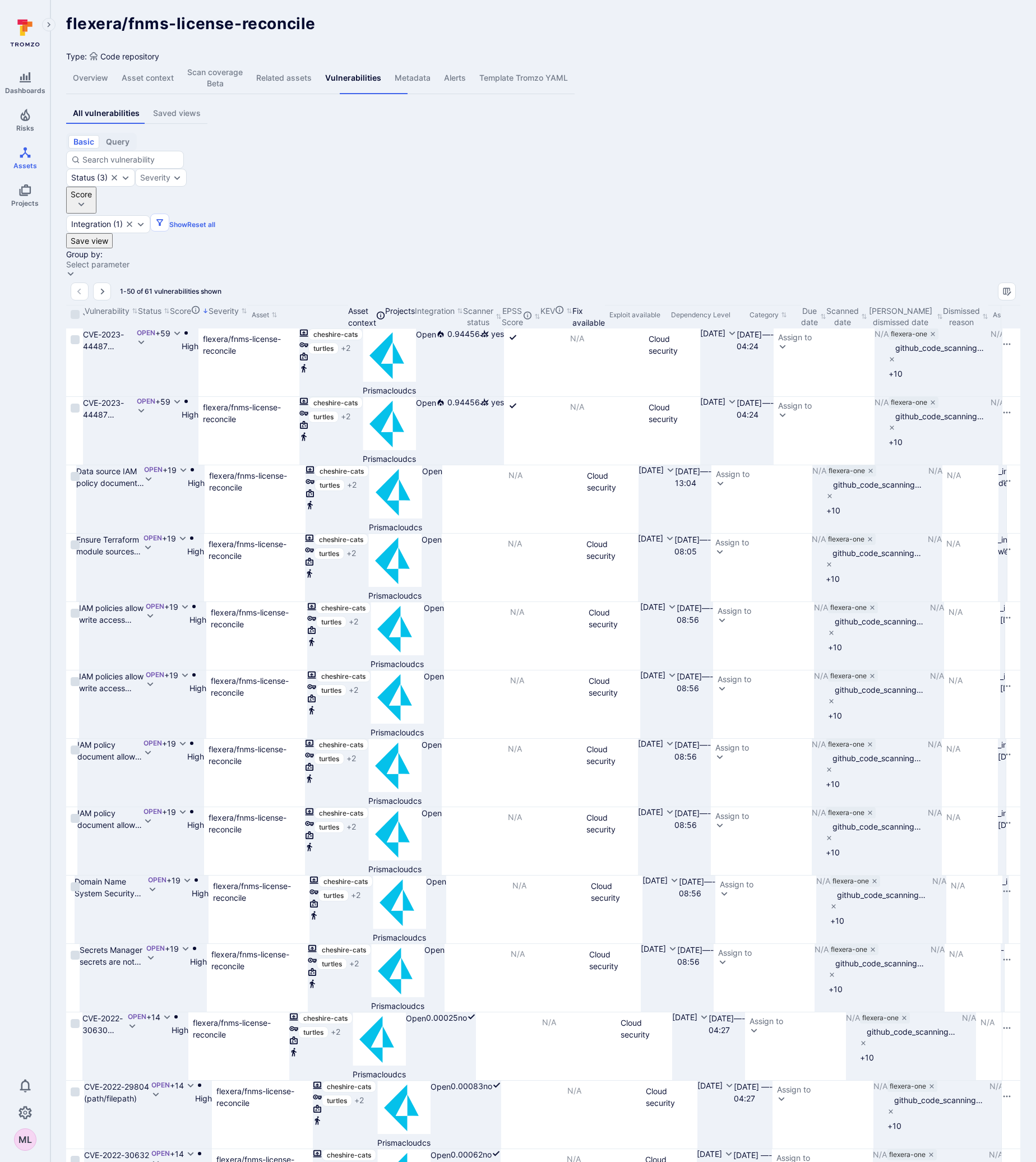
drag, startPoint x: 213, startPoint y: 222, endPoint x: 4, endPoint y: 490, distance: 339.9
click at [1017, 305] on div at bounding box center [1018, 317] width 1 height 24
drag, startPoint x: 308, startPoint y: 222, endPoint x: 142, endPoint y: 1118, distance: 911.2
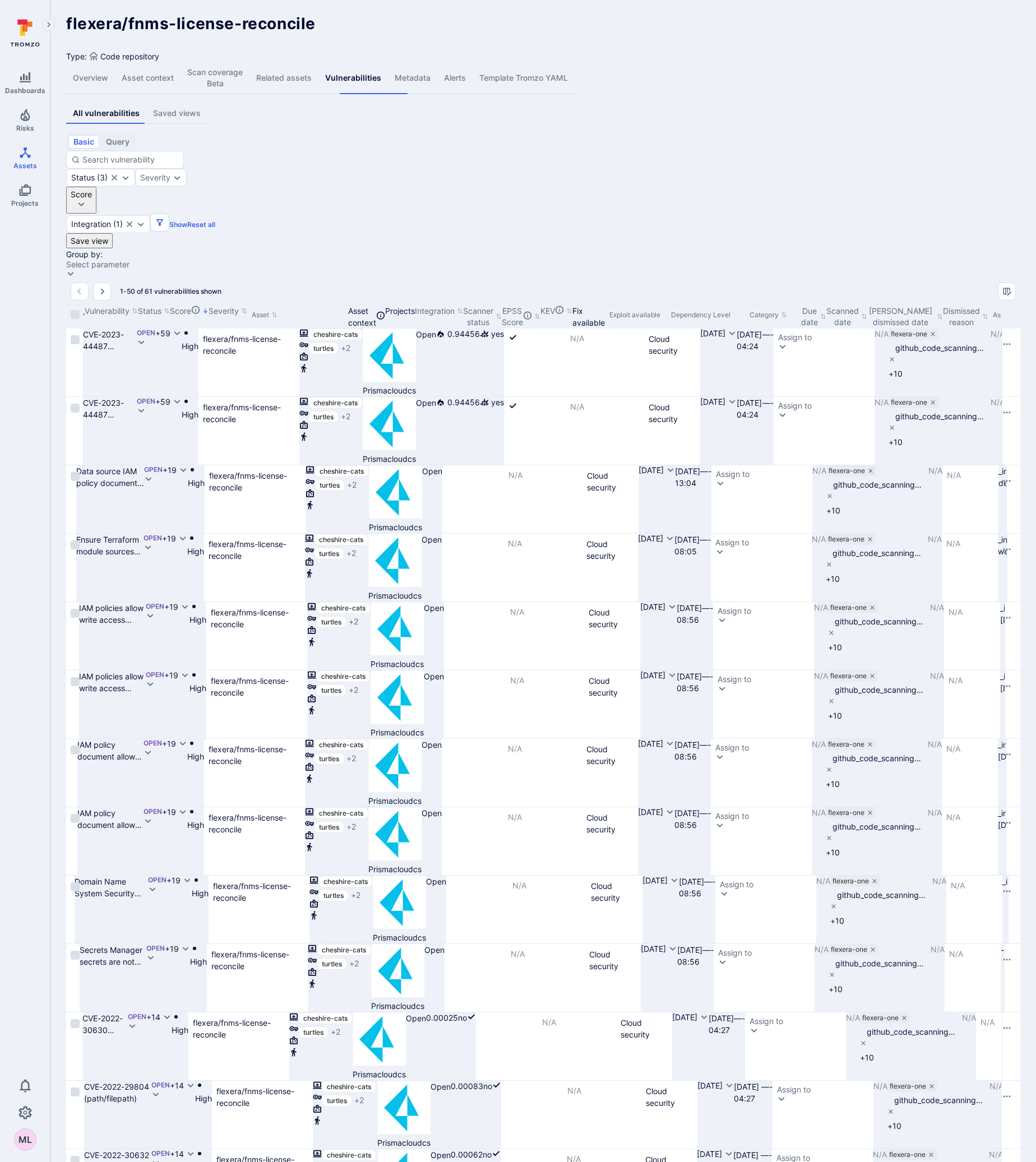
click at [1017, 305] on div at bounding box center [1018, 317] width 1 height 24
click at [149, 1082] on link "CVE-2022-29804 (path/filepath)" at bounding box center [116, 1093] width 65 height 21
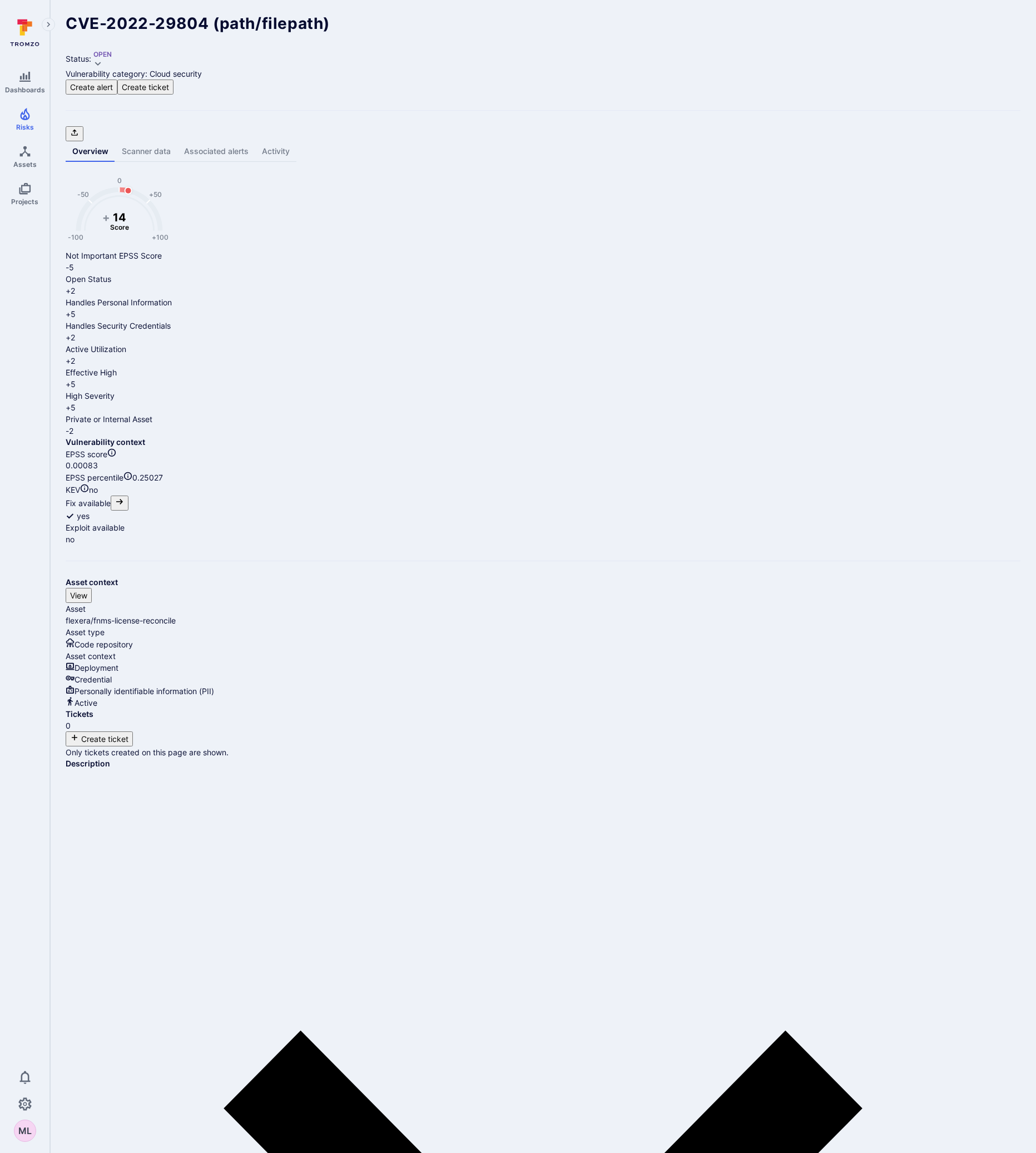
click at [147, 142] on link "Scanner data" at bounding box center [146, 151] width 62 height 21
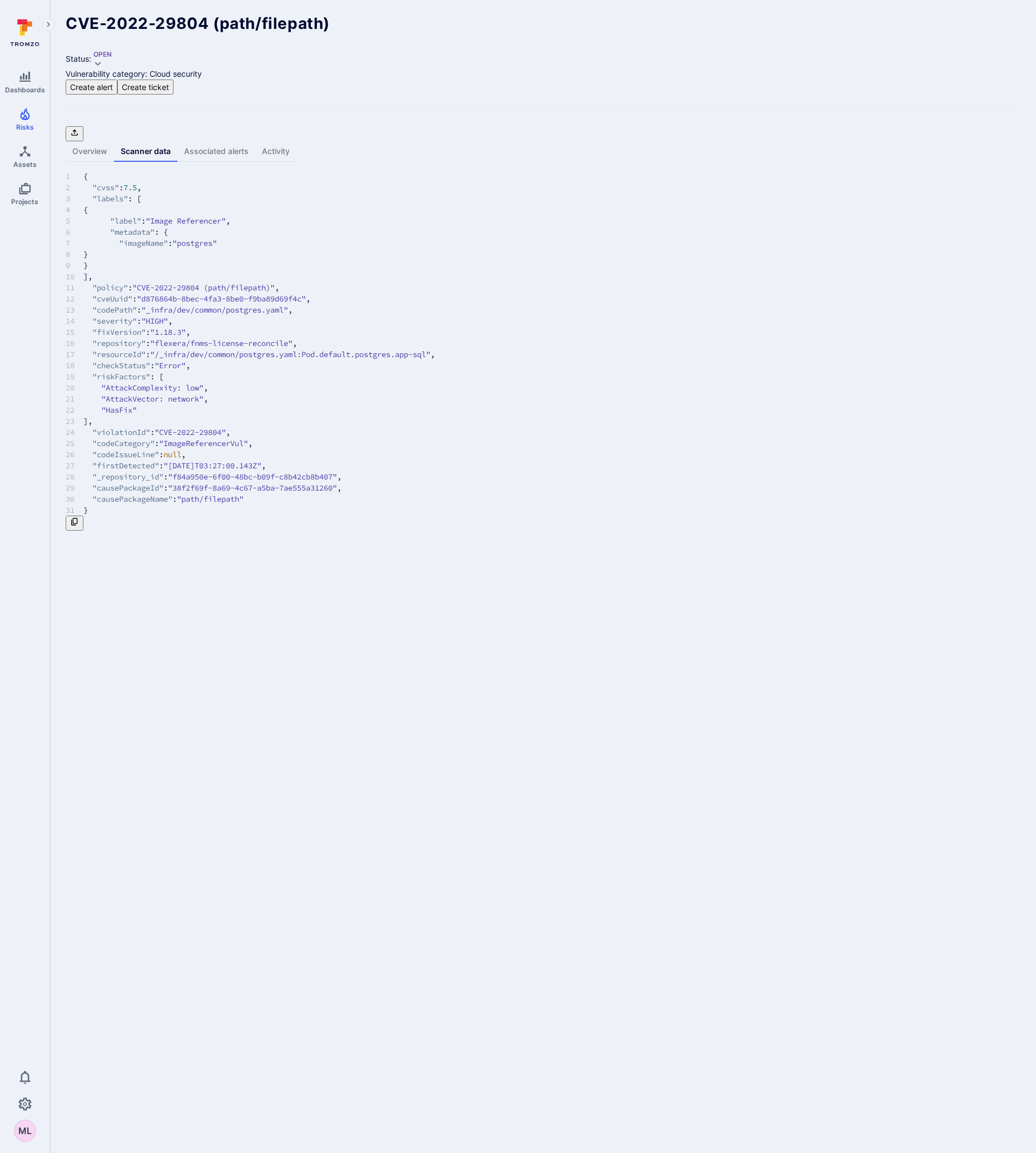
click at [88, 142] on link "Overview" at bounding box center [90, 151] width 48 height 21
drag, startPoint x: 395, startPoint y: 38, endPoint x: 396, endPoint y: 23, distance: 15.0
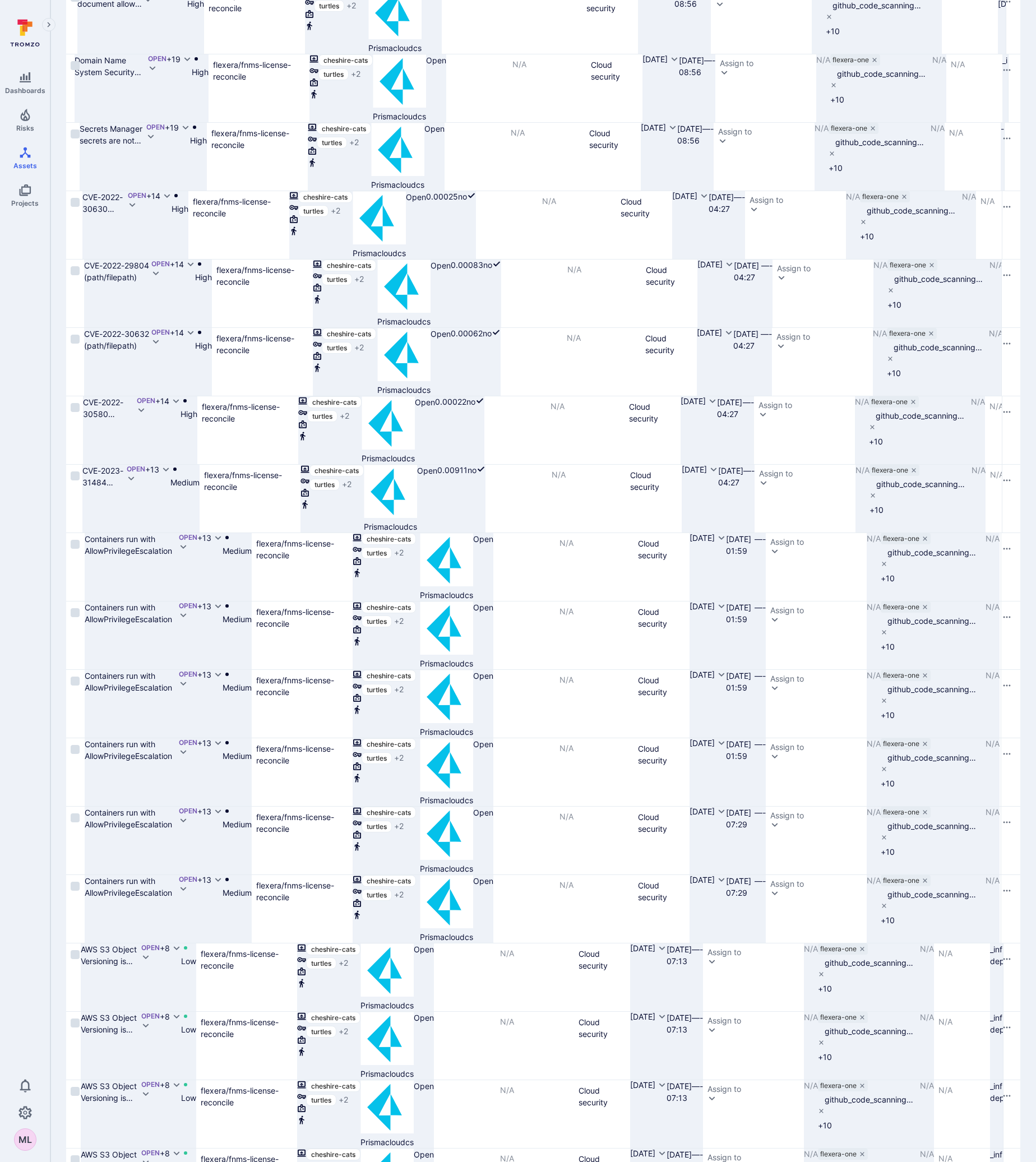
scroll to position [832, 0]
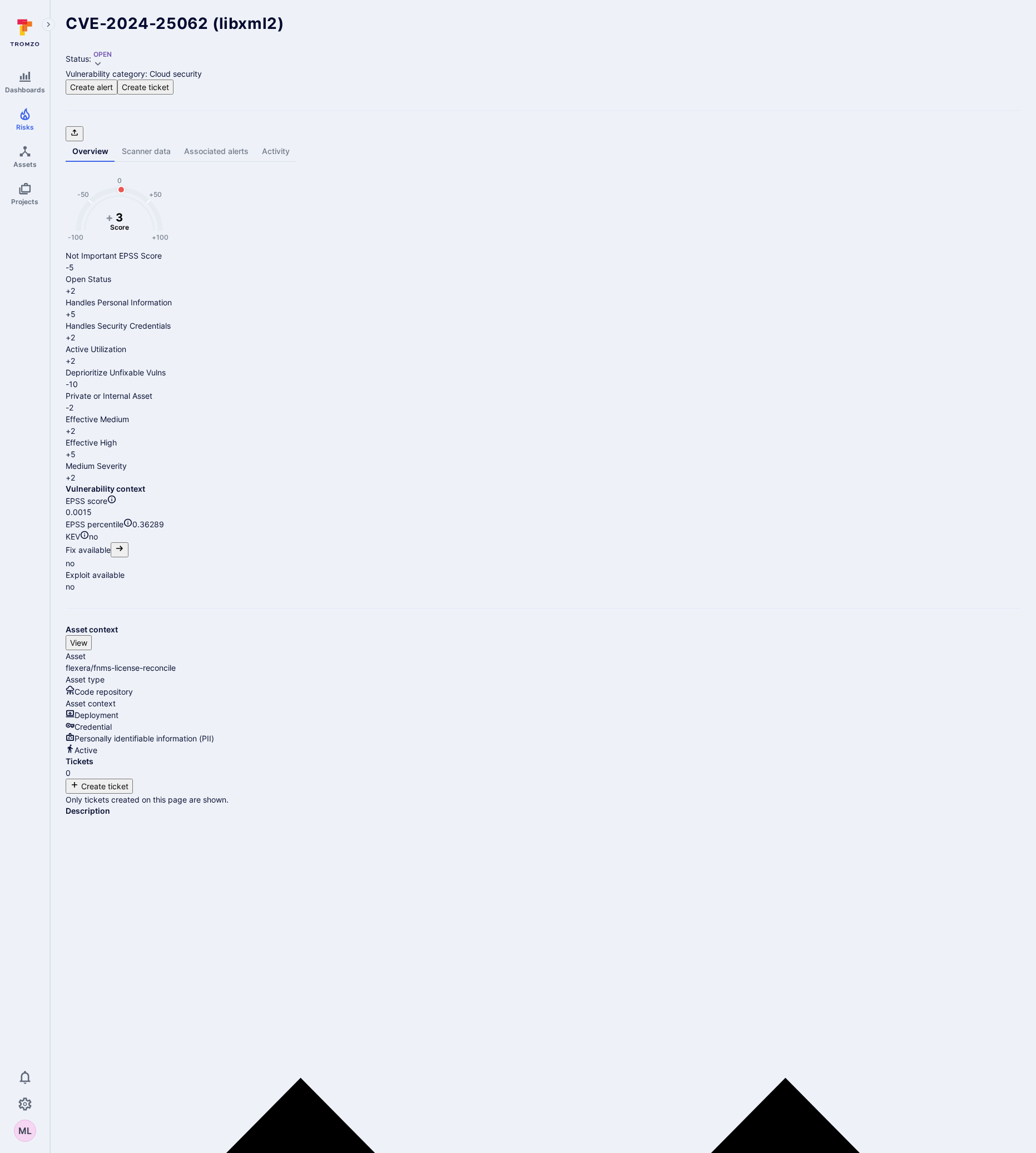
click at [147, 142] on link "Scanner data" at bounding box center [146, 151] width 62 height 21
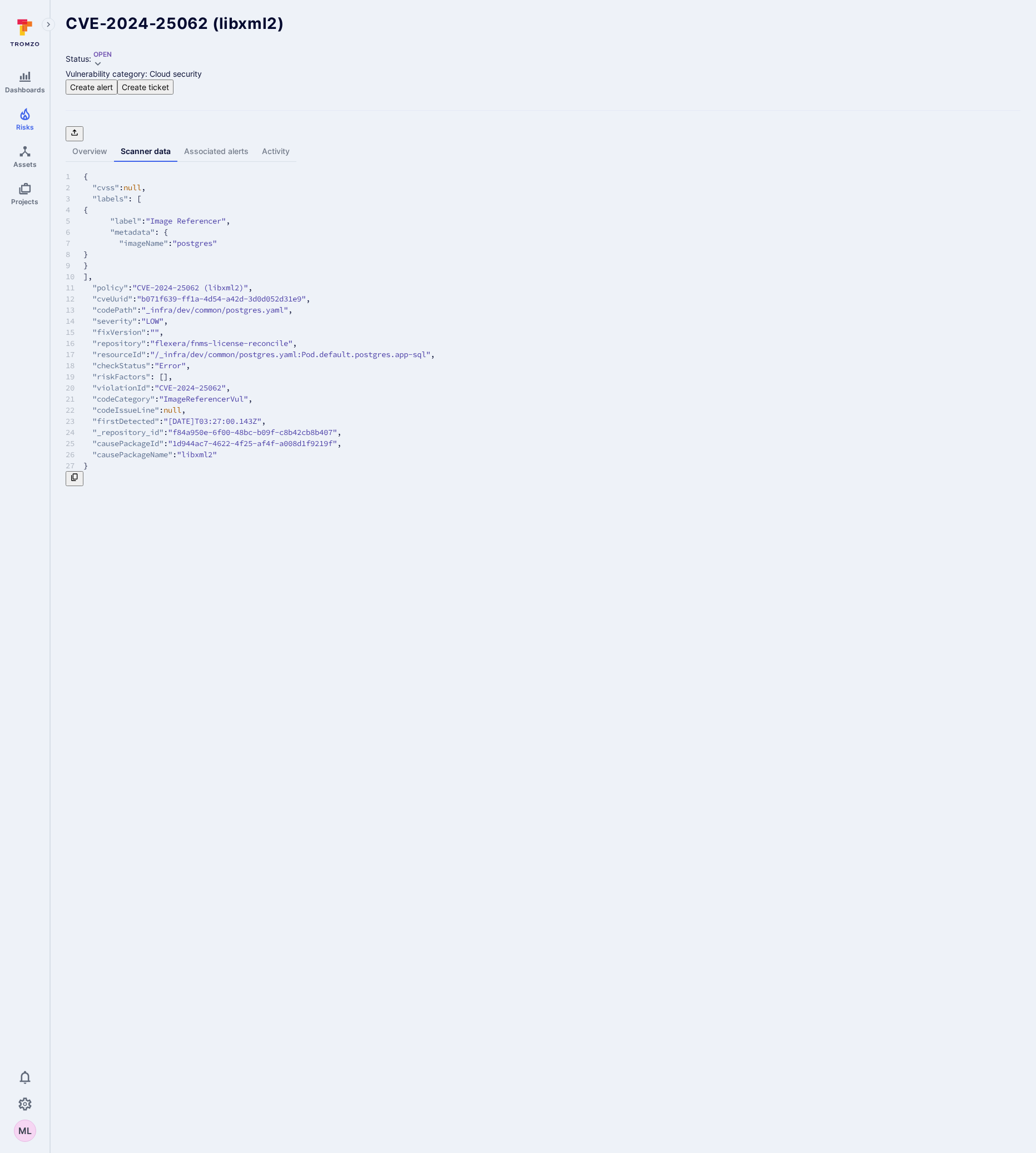
drag, startPoint x: 287, startPoint y: 488, endPoint x: 284, endPoint y: 496, distance: 8.5
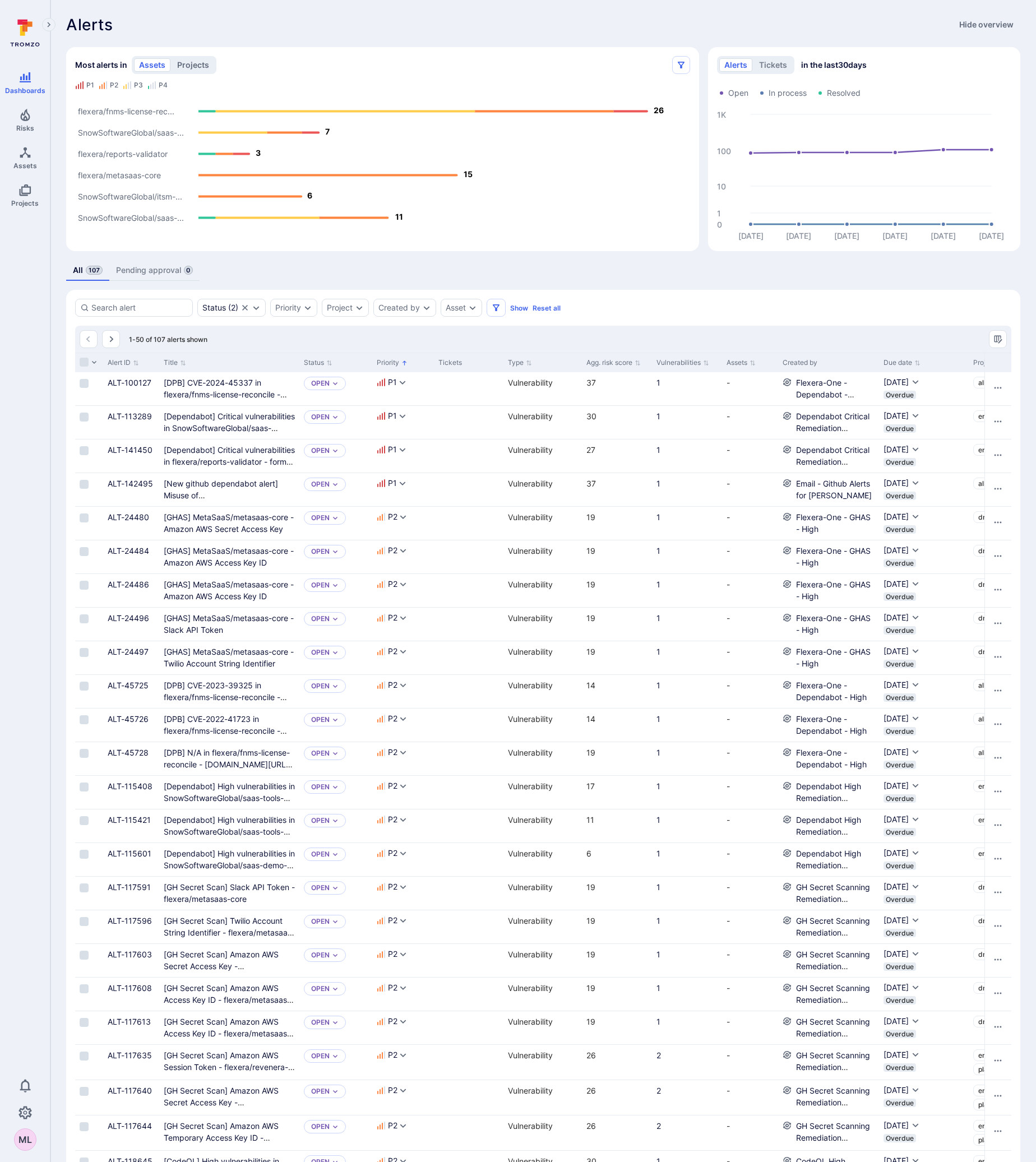
click at [198, 64] on button "projects" at bounding box center [193, 65] width 42 height 14
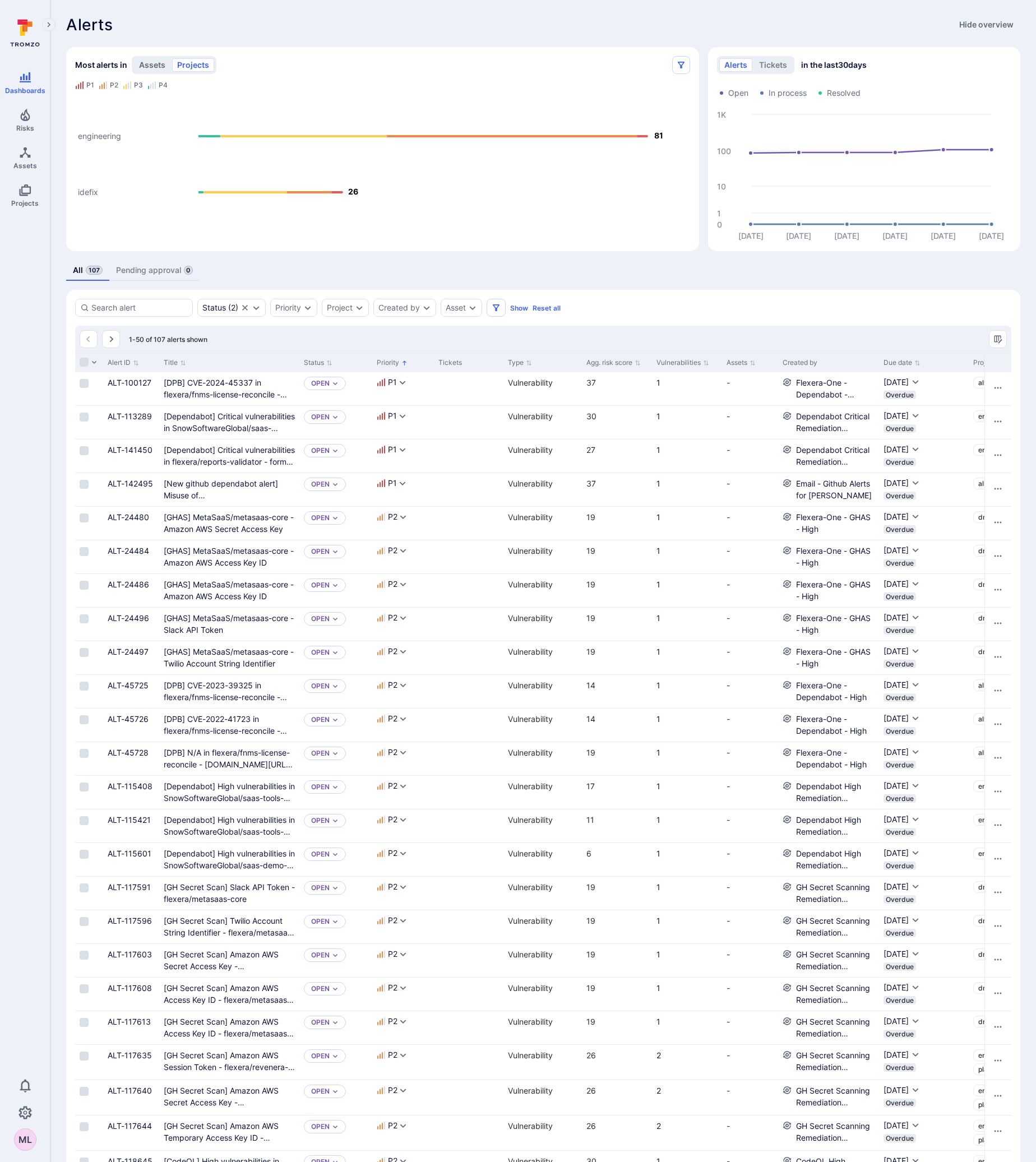
click at [159, 63] on button "assets" at bounding box center [152, 65] width 36 height 14
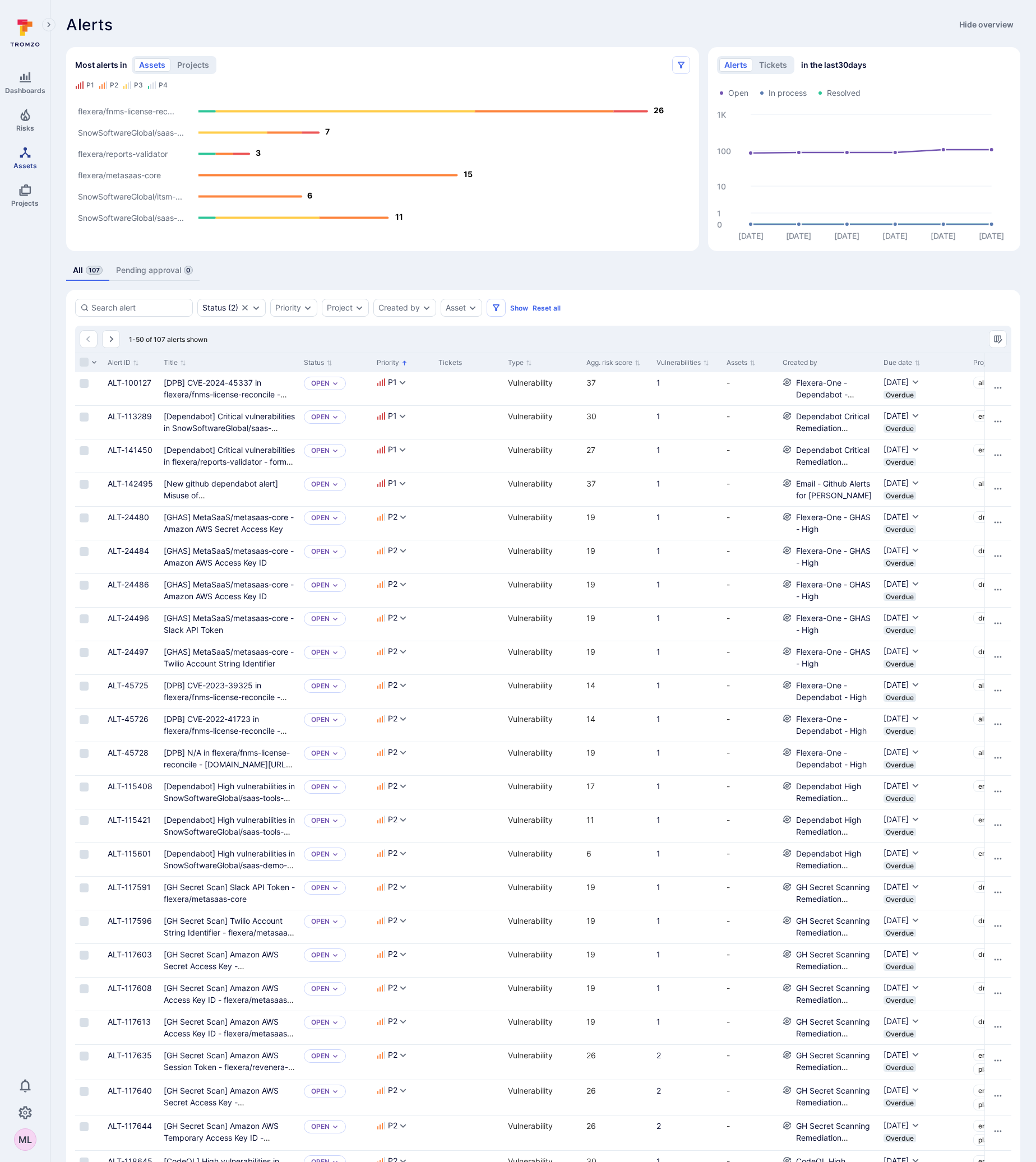
click at [29, 156] on icon "Assets" at bounding box center [25, 152] width 11 height 11
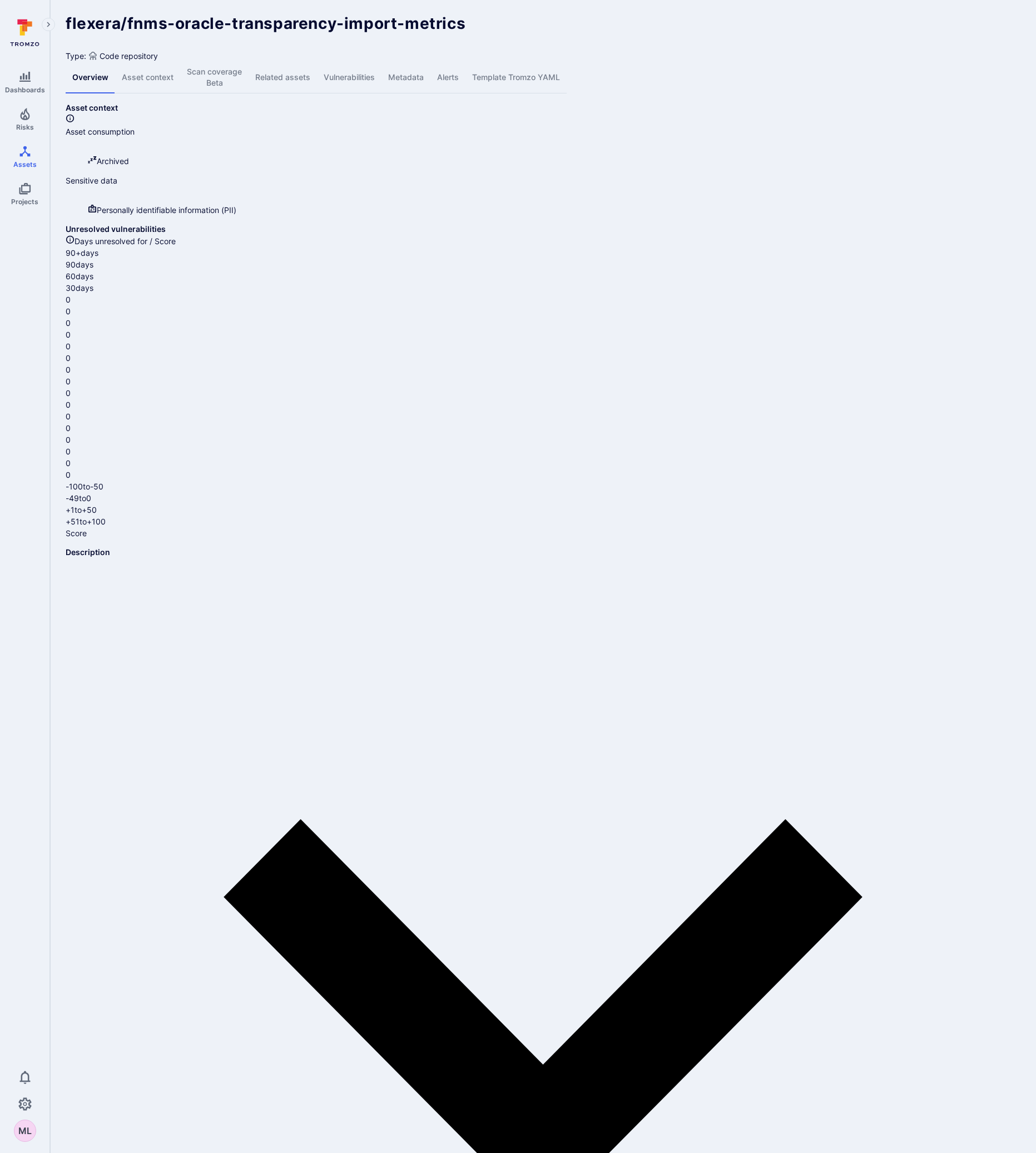
click at [377, 74] on link "Vulnerabilities" at bounding box center [349, 77] width 64 height 32
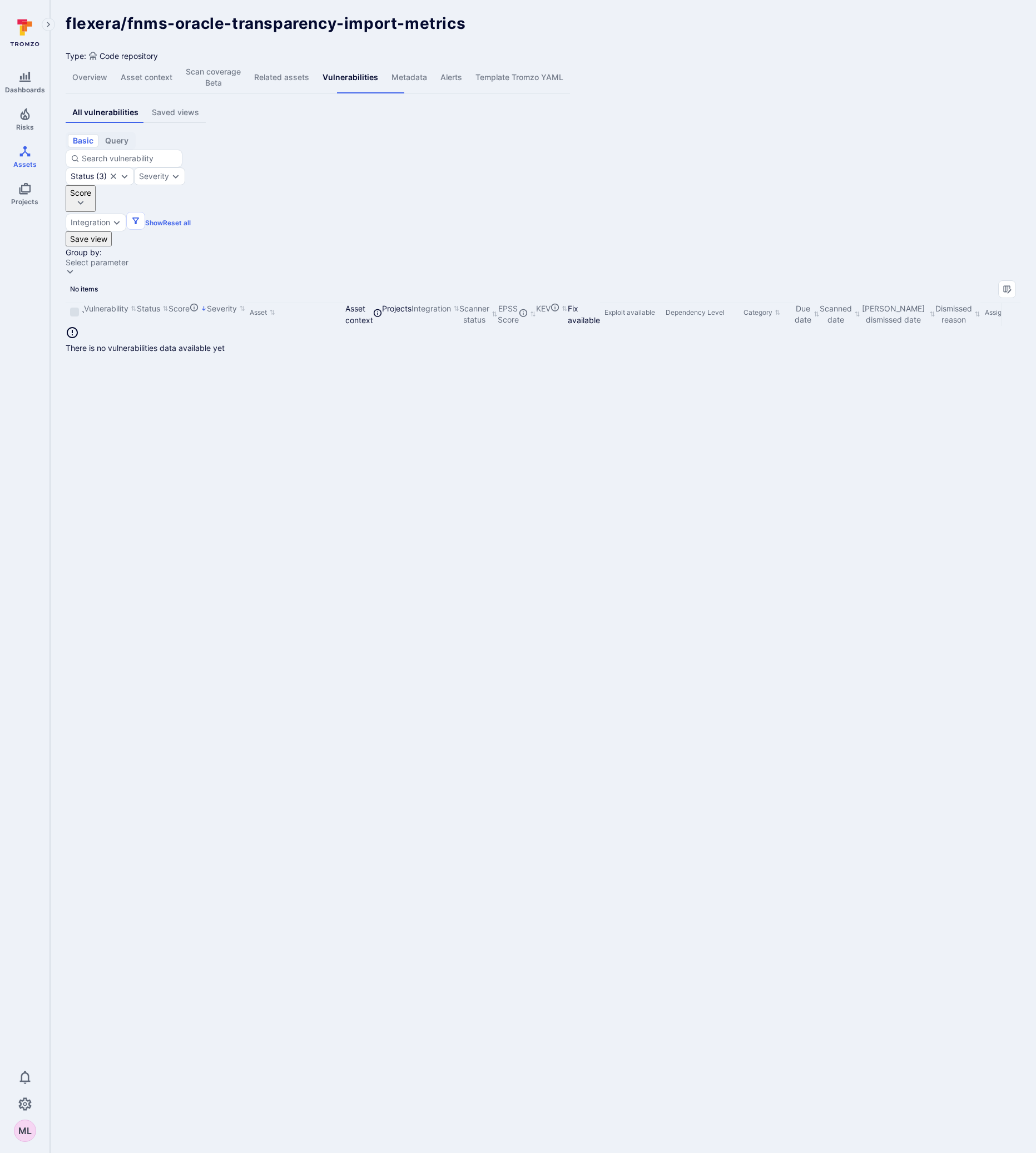
click at [100, 74] on link "Overview" at bounding box center [90, 77] width 48 height 32
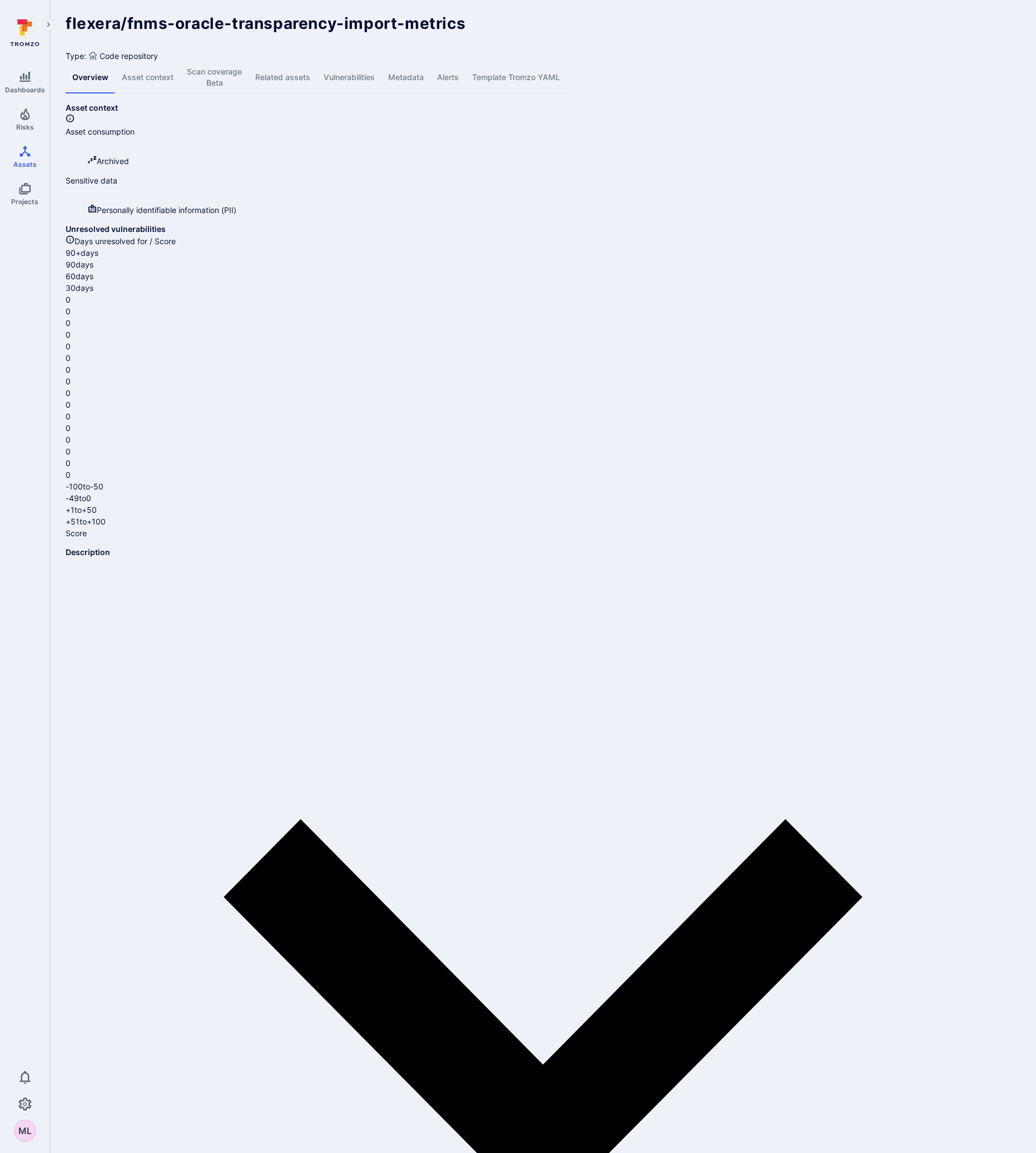
drag, startPoint x: 227, startPoint y: 57, endPoint x: 221, endPoint y: 59, distance: 6.3
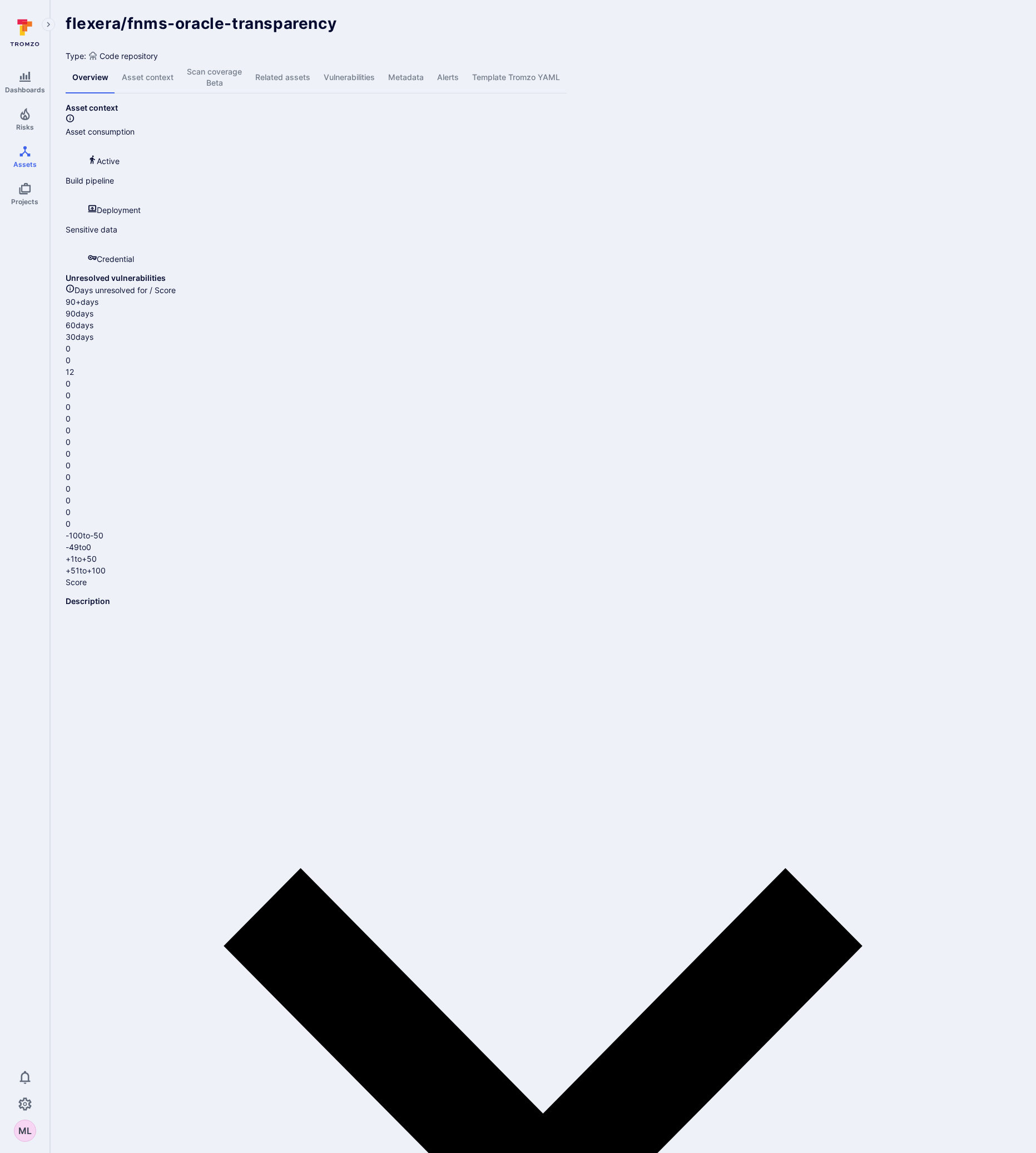
click at [360, 75] on link "Vulnerabilities" at bounding box center [349, 77] width 64 height 32
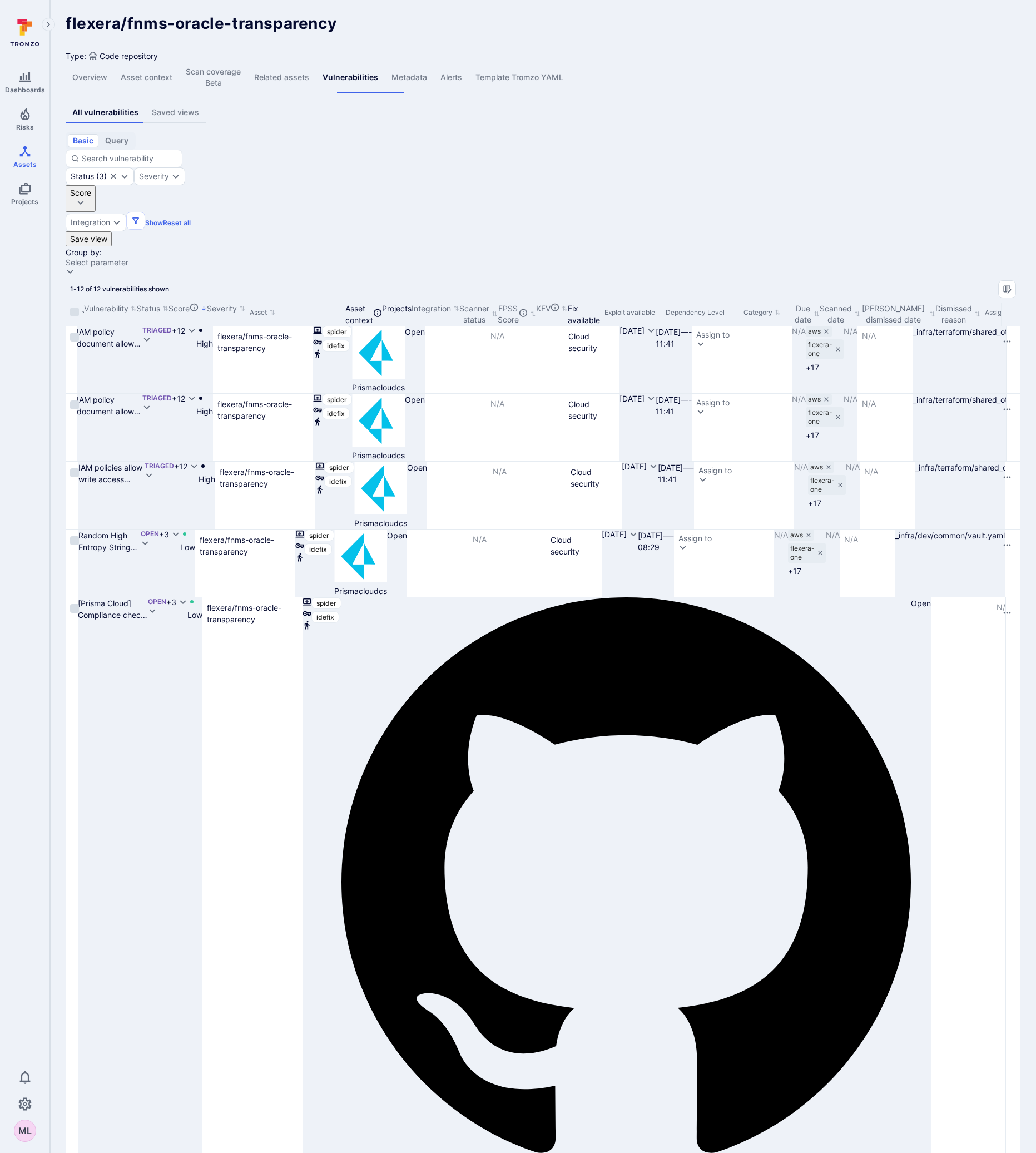
drag, startPoint x: 212, startPoint y: 219, endPoint x: 248, endPoint y: 217, distance: 36.1
click at [1018, 303] on div at bounding box center [1019, 314] width 1 height 23
click at [137, 531] on link "Random High Entropy String detected in code" at bounding box center [108, 553] width 59 height 45
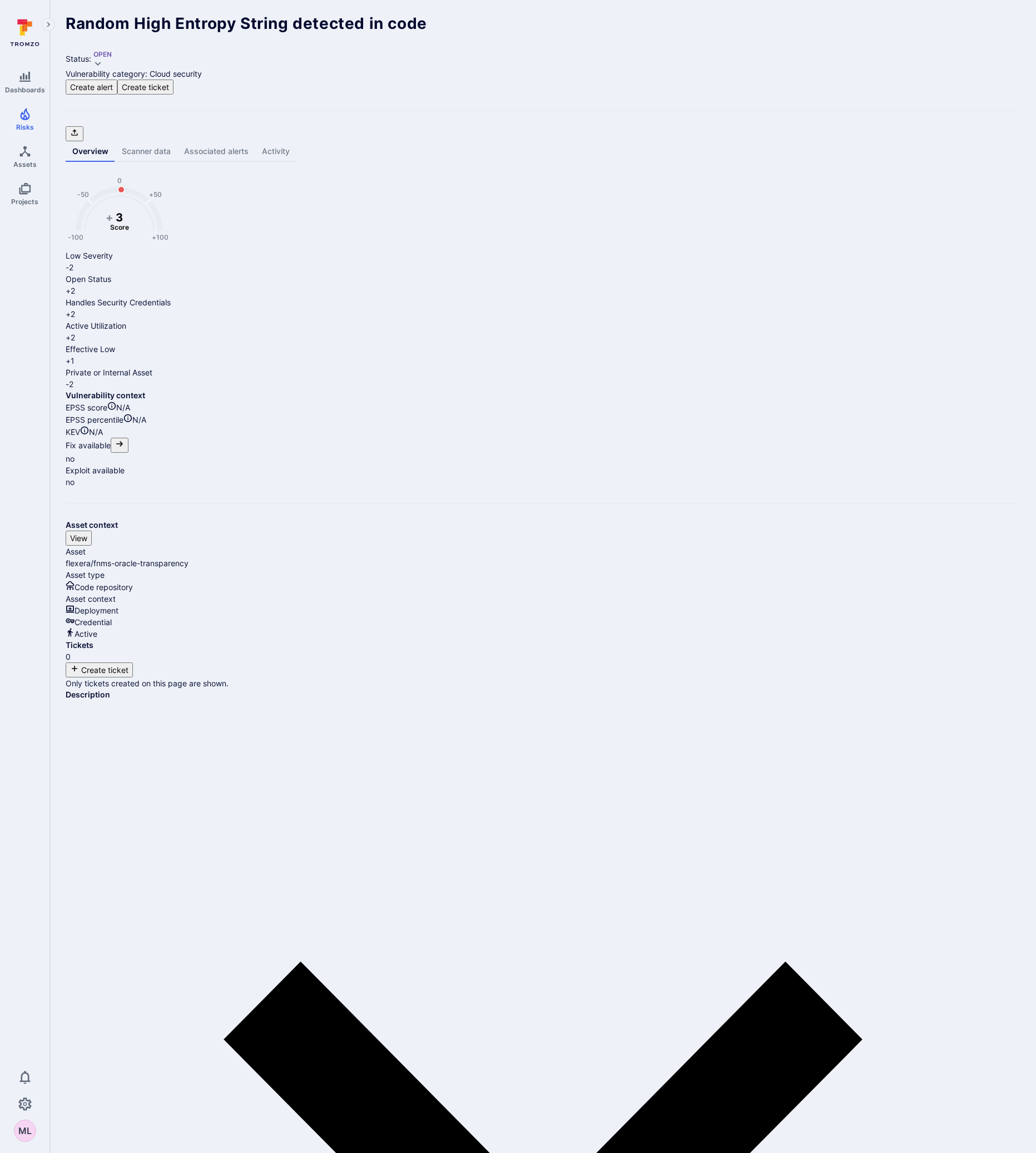
click at [162, 142] on link "Scanner data" at bounding box center [146, 151] width 62 height 21
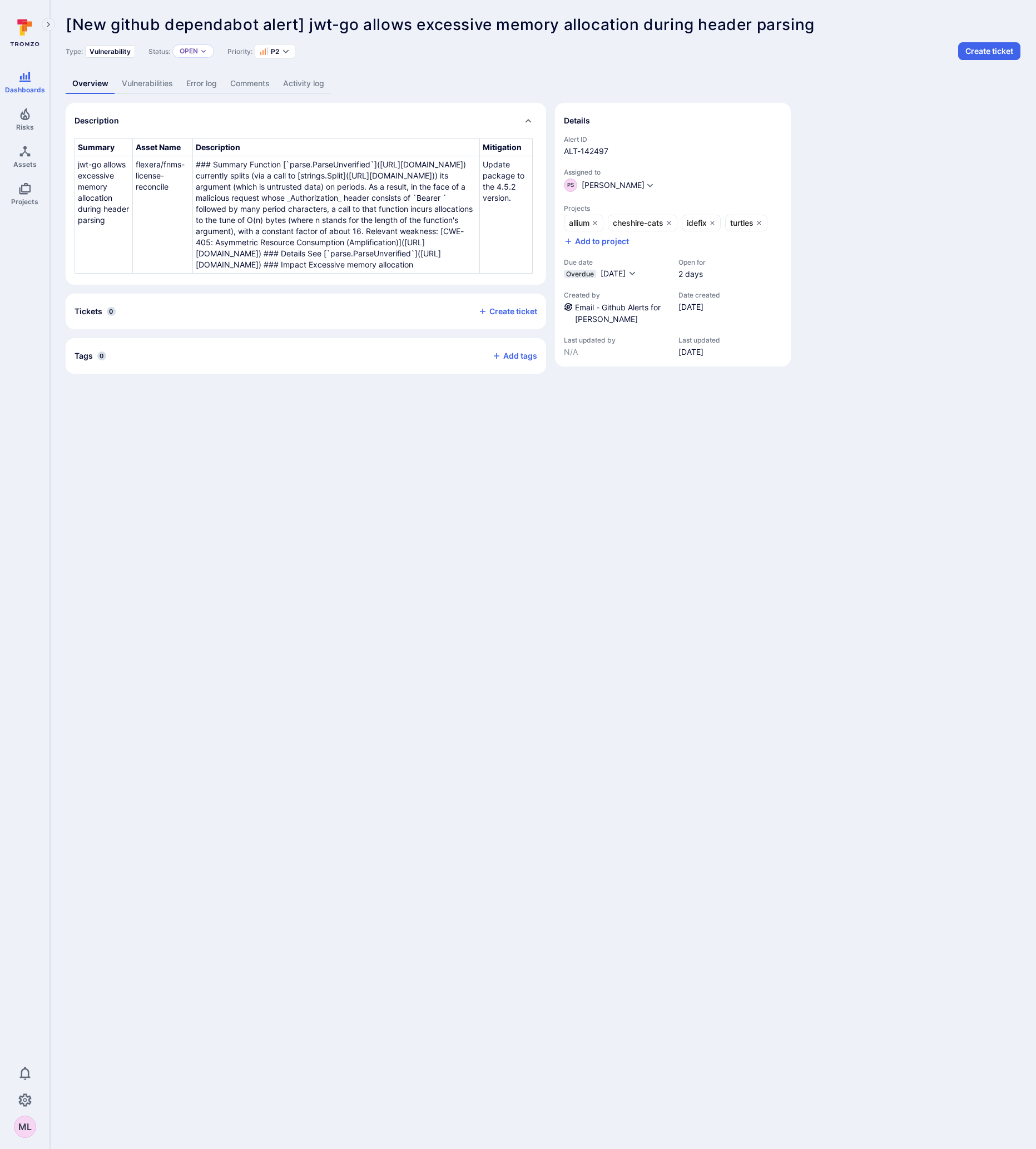
click at [149, 82] on link "Vulnerabilities" at bounding box center [147, 83] width 64 height 21
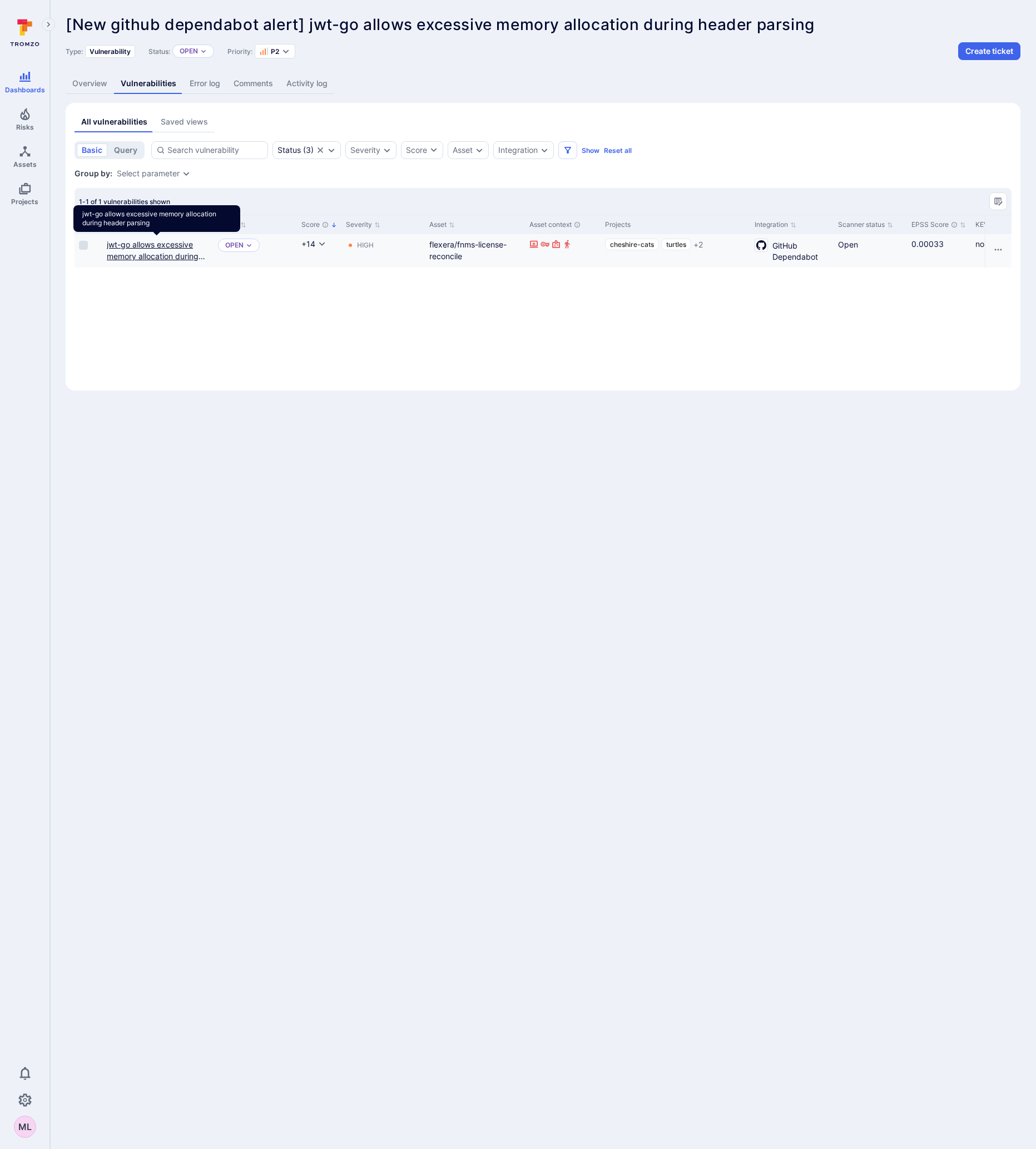
click at [142, 253] on link "jwt-go allows excessive memory allocation during header parsing" at bounding box center [156, 256] width 98 height 33
